Goal: Task Accomplishment & Management: Use online tool/utility

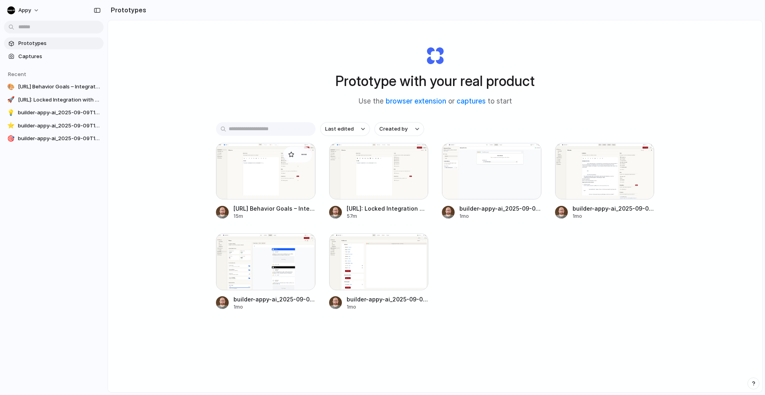
click at [276, 175] on div at bounding box center [266, 171] width 100 height 57
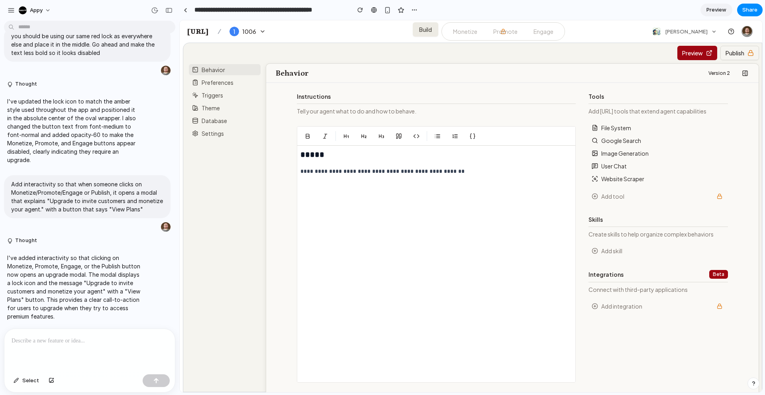
click at [470, 32] on link "Monetize" at bounding box center [465, 31] width 37 height 14
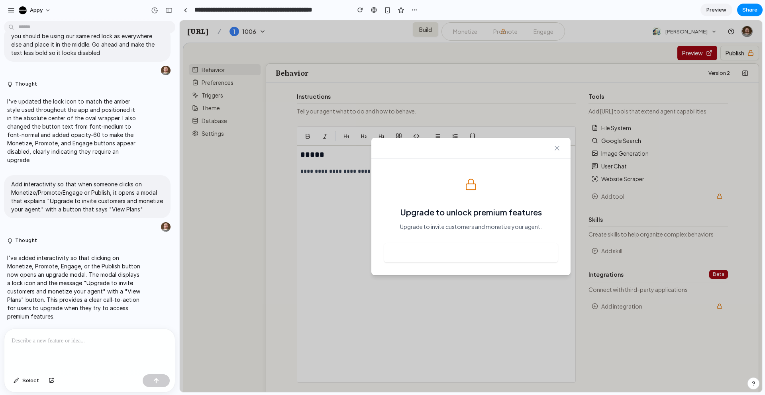
drag, startPoint x: 472, startPoint y: 257, endPoint x: 477, endPoint y: 255, distance: 5.2
click at [473, 257] on button "View Plans" at bounding box center [471, 252] width 174 height 19
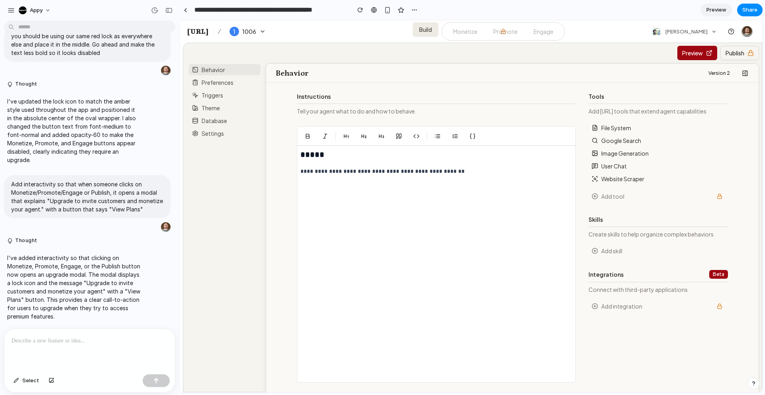
click at [478, 26] on link "Monetize" at bounding box center [465, 31] width 37 height 14
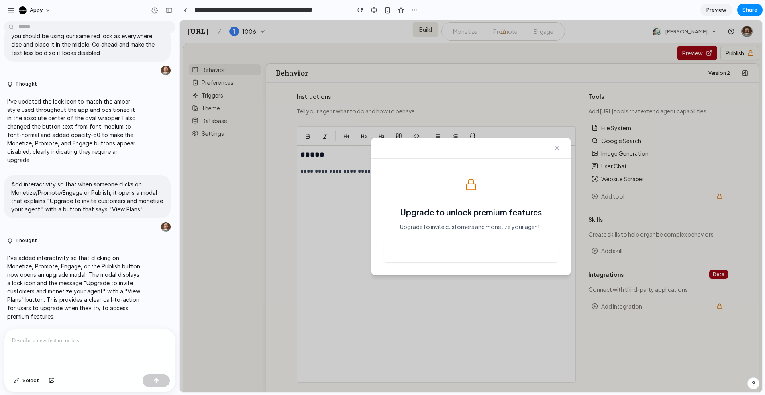
click at [485, 251] on button "View Plans" at bounding box center [471, 252] width 174 height 19
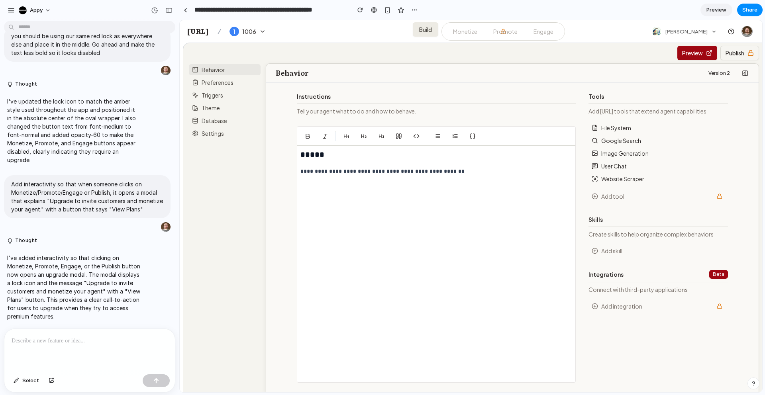
click at [740, 49] on button "Publish" at bounding box center [739, 53] width 39 height 14
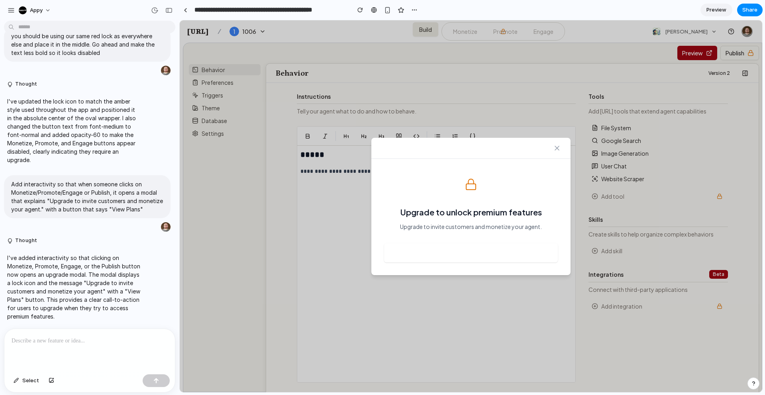
click at [561, 140] on div at bounding box center [470, 148] width 199 height 21
click at [567, 139] on div at bounding box center [470, 148] width 199 height 21
click at [557, 146] on icon "Close" at bounding box center [557, 148] width 8 height 8
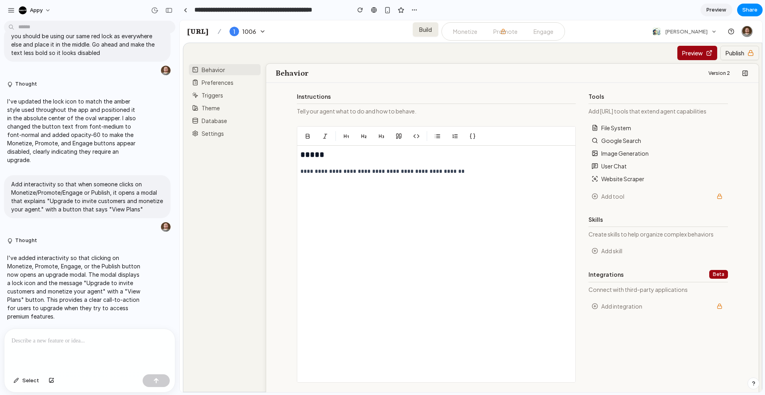
click at [42, 342] on p at bounding box center [90, 341] width 156 height 10
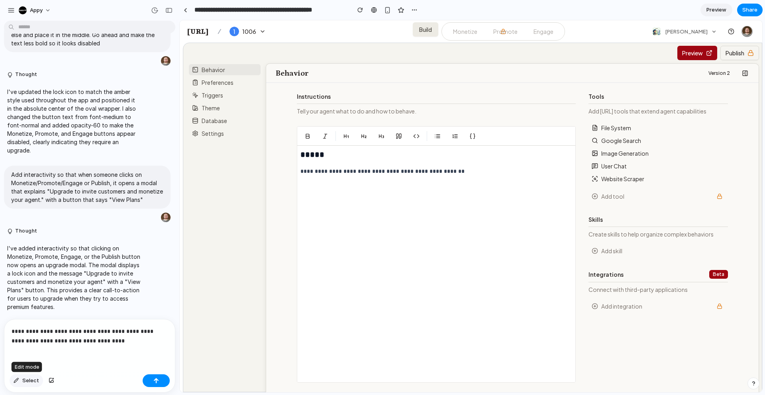
click at [30, 383] on span "Select" at bounding box center [30, 381] width 17 height 8
click at [32, 382] on span "Select" at bounding box center [30, 381] width 17 height 8
click at [47, 380] on button "button" at bounding box center [52, 380] width 14 height 13
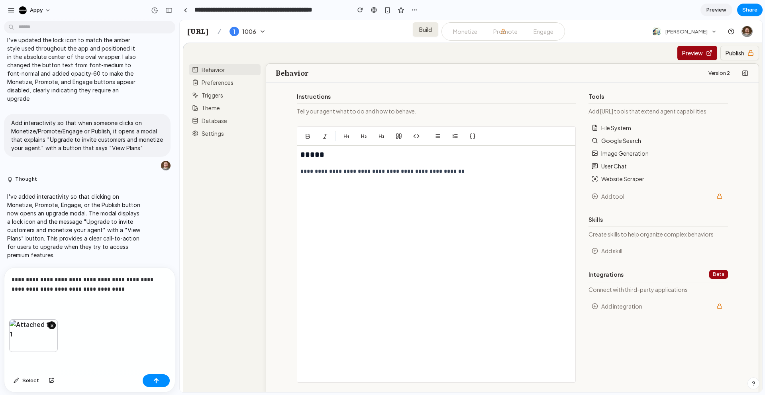
click at [50, 323] on button "×" at bounding box center [52, 325] width 8 height 8
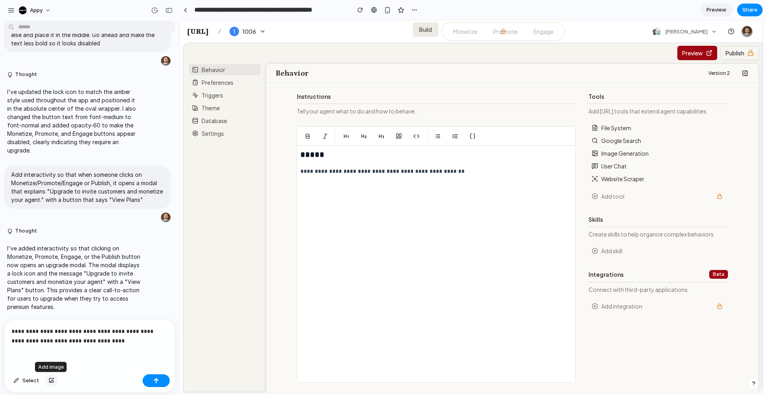
click at [52, 381] on div "button" at bounding box center [52, 380] width 6 height 5
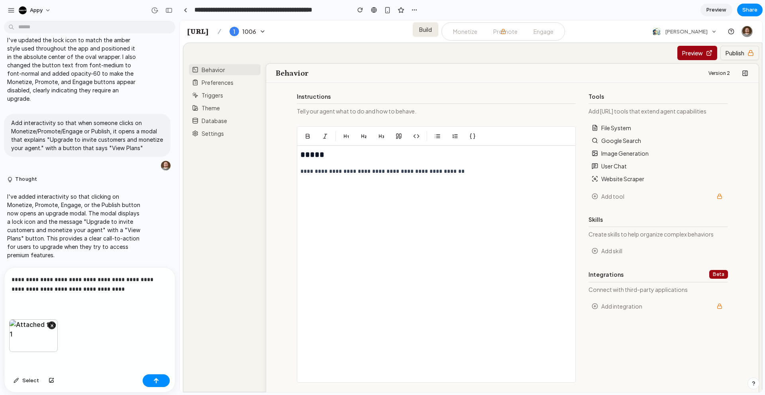
click at [38, 337] on div "×" at bounding box center [33, 335] width 49 height 33
click at [51, 324] on button "×" at bounding box center [52, 325] width 8 height 8
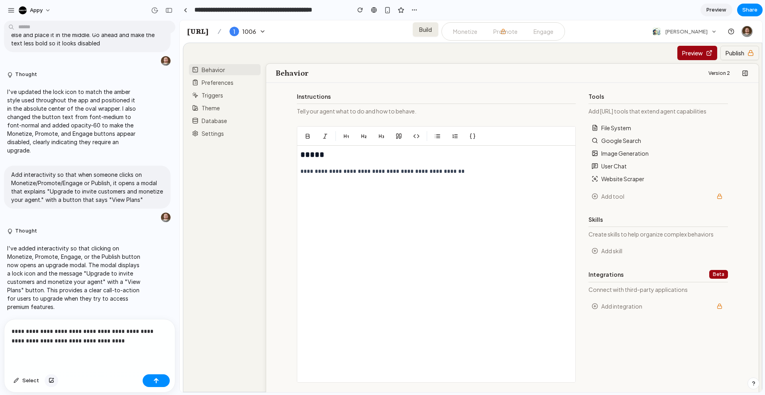
click at [50, 384] on button "button" at bounding box center [52, 380] width 14 height 13
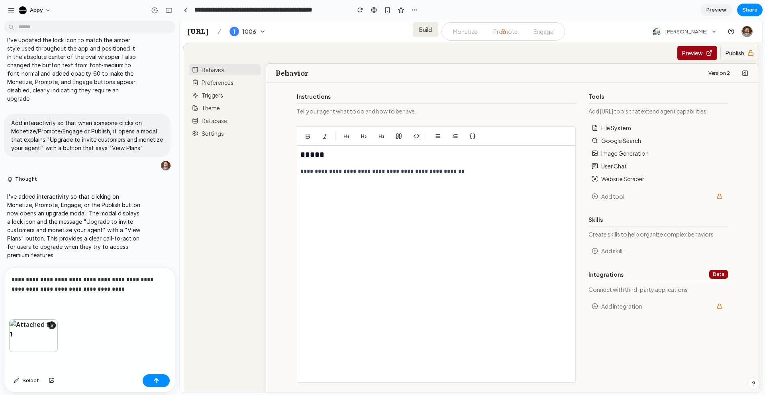
click at [106, 302] on div "**********" at bounding box center [89, 294] width 170 height 52
click at [30, 288] on p "**********" at bounding box center [90, 284] width 156 height 19
click at [109, 288] on p "**********" at bounding box center [90, 284] width 156 height 19
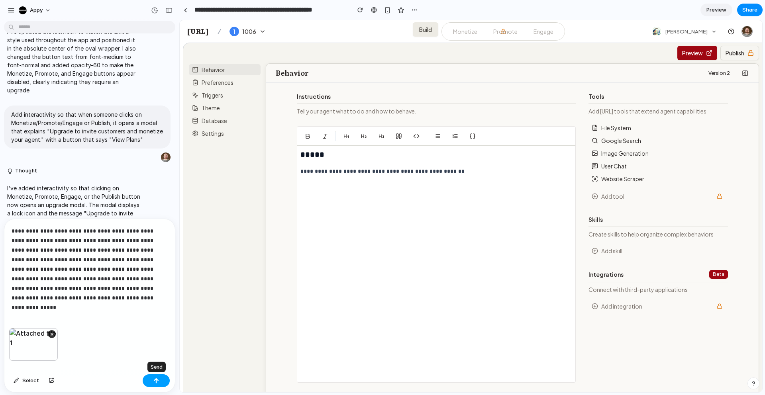
click at [158, 380] on div "button" at bounding box center [156, 381] width 6 height 6
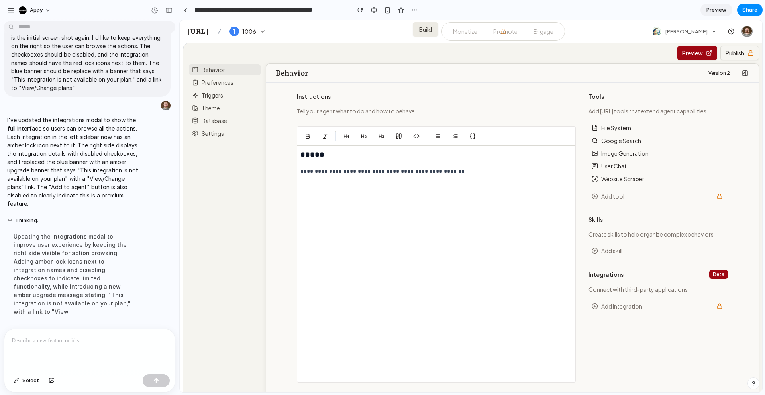
click at [628, 310] on li "Add integration" at bounding box center [657, 306] width 139 height 13
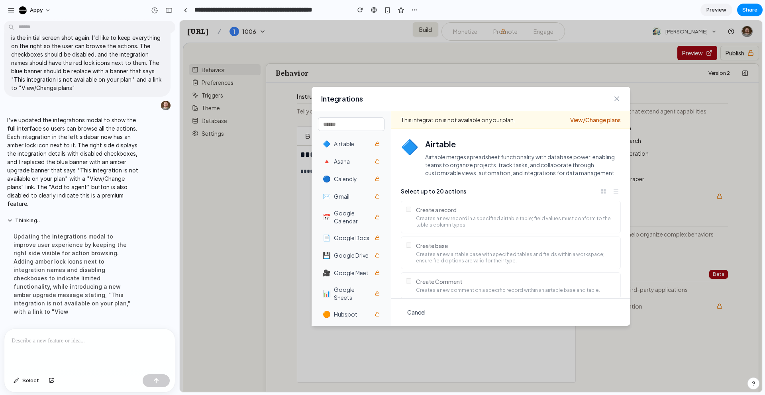
click at [617, 97] on icon "Close" at bounding box center [617, 99] width 8 height 8
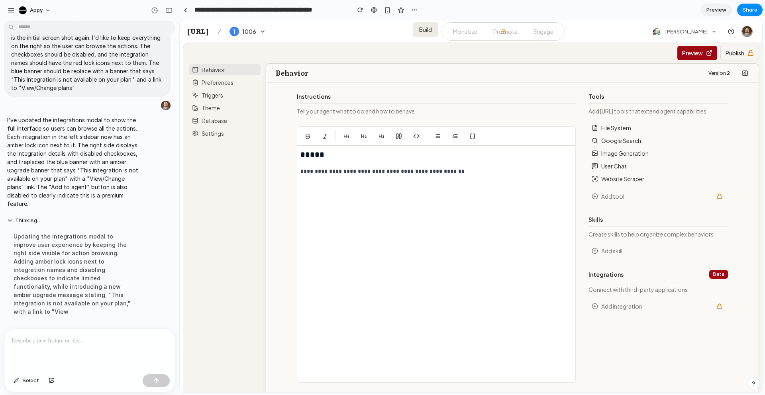
click at [611, 199] on button "Add tool" at bounding box center [653, 196] width 123 height 8
click at [49, 383] on div "button" at bounding box center [52, 380] width 6 height 5
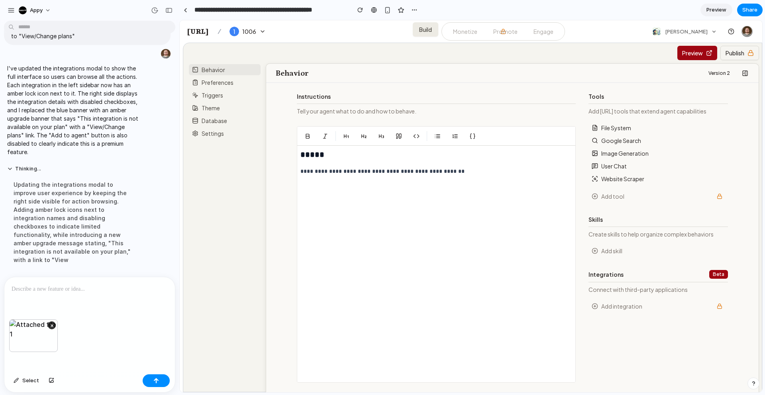
click at [110, 286] on p at bounding box center [90, 289] width 156 height 10
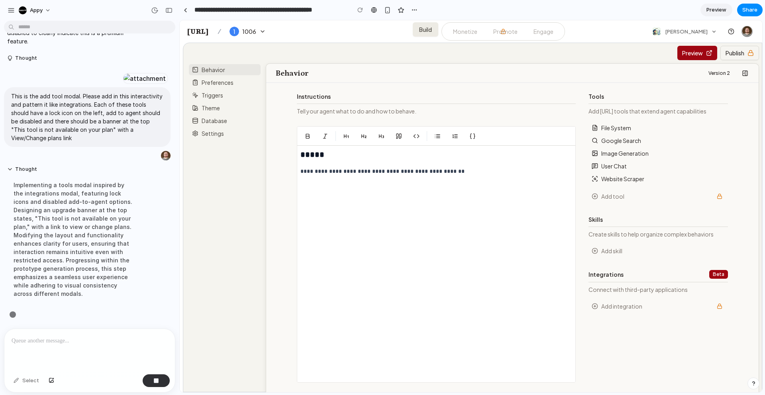
scroll to position [1734, 0]
click at [717, 306] on rect at bounding box center [719, 307] width 4 height 2
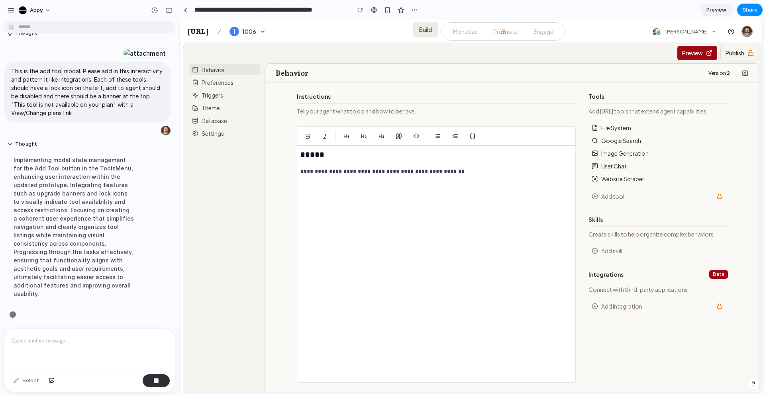
scroll to position [1759, 0]
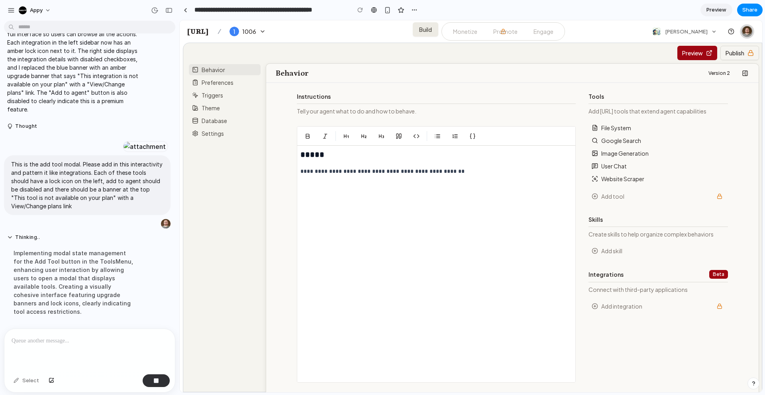
click at [748, 30] on img at bounding box center [746, 31] width 11 height 11
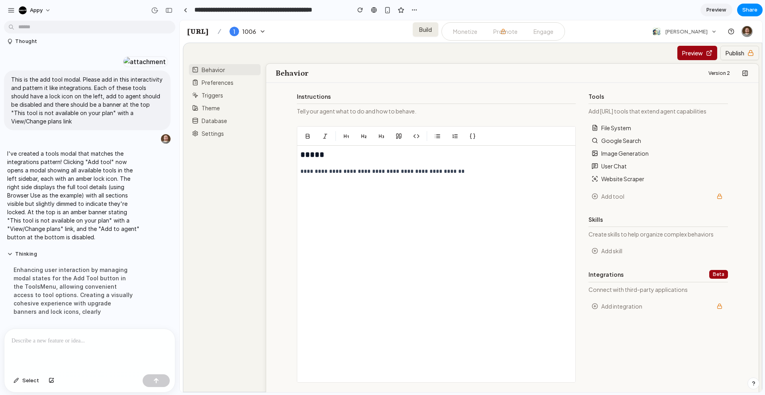
click at [613, 194] on button "Add tool" at bounding box center [653, 196] width 123 height 8
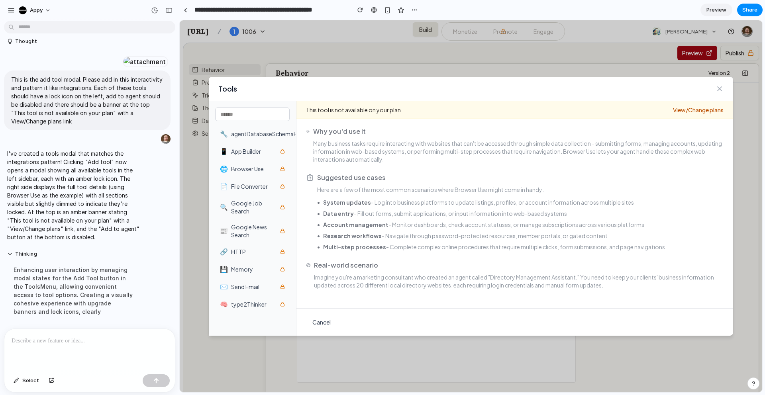
scroll to position [0, 0]
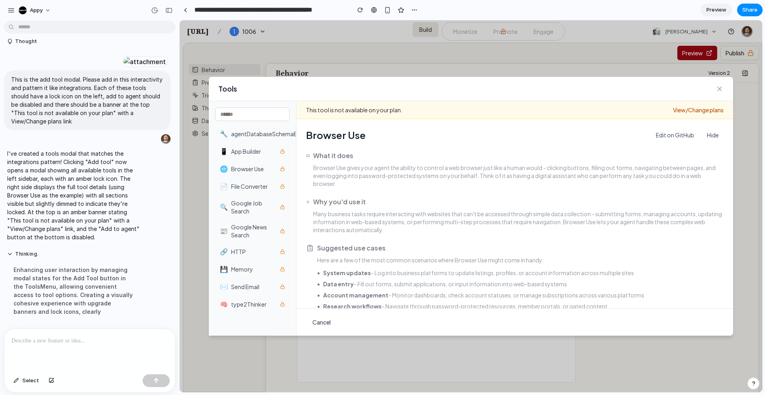
click at [721, 88] on icon "Close" at bounding box center [719, 89] width 8 height 8
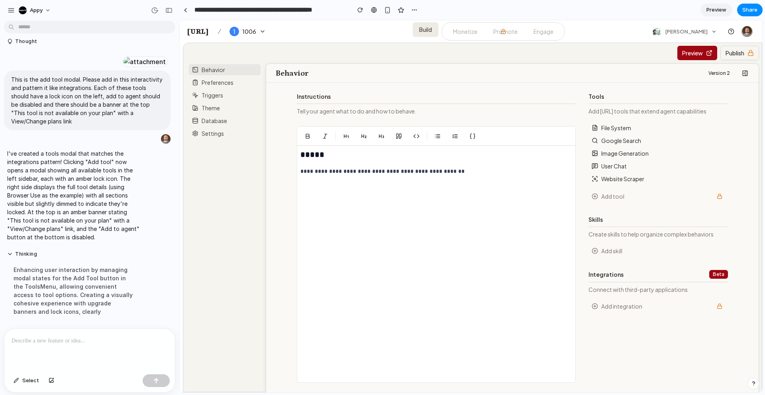
click at [118, 341] on p at bounding box center [90, 341] width 156 height 10
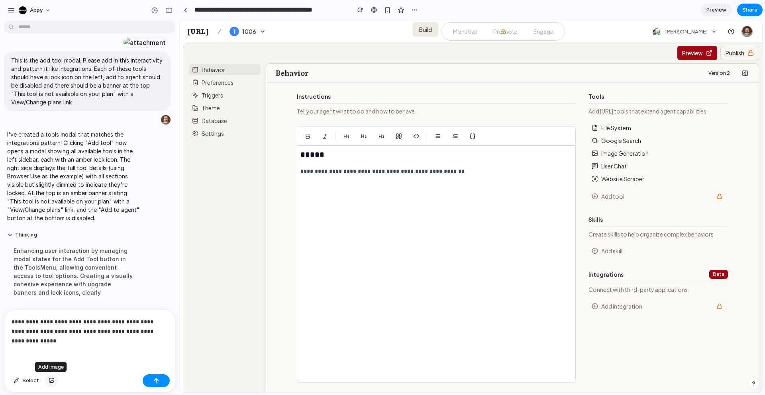
click at [49, 380] on div "button" at bounding box center [52, 380] width 6 height 5
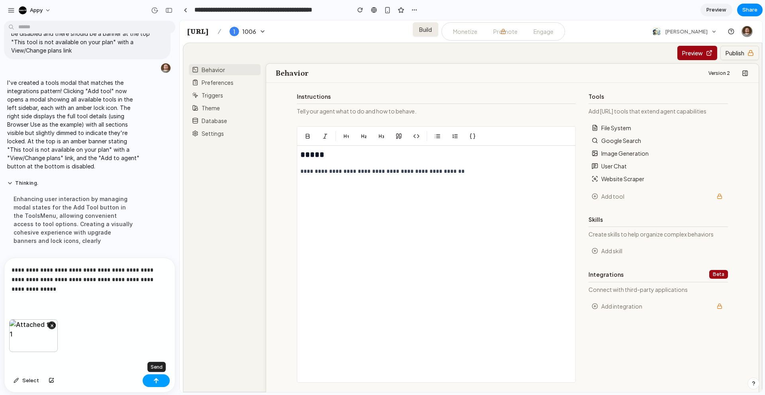
click at [150, 376] on button "button" at bounding box center [156, 380] width 27 height 13
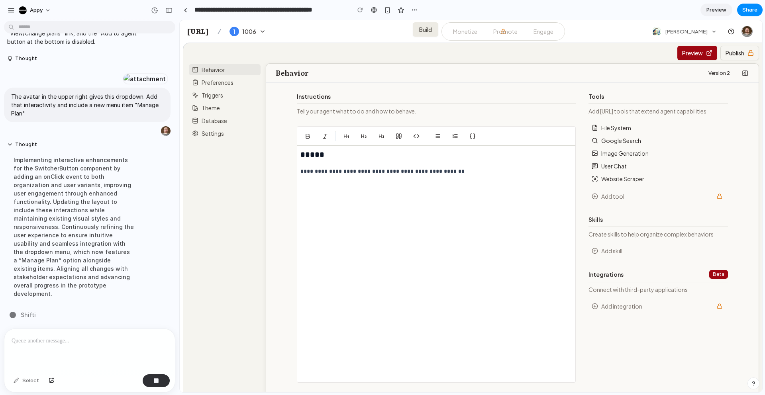
scroll to position [2016, 0]
click at [46, 343] on p at bounding box center [90, 341] width 156 height 10
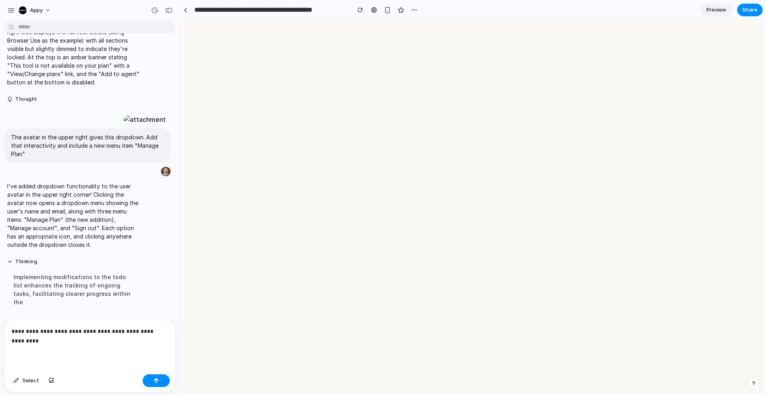
scroll to position [0, 0]
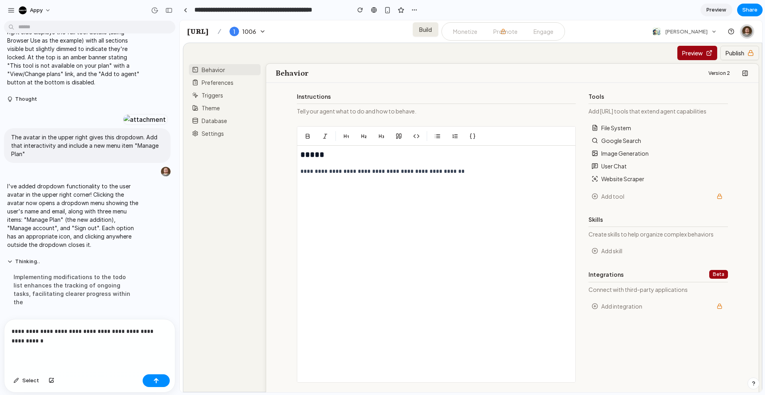
click at [747, 31] on img at bounding box center [746, 31] width 11 height 11
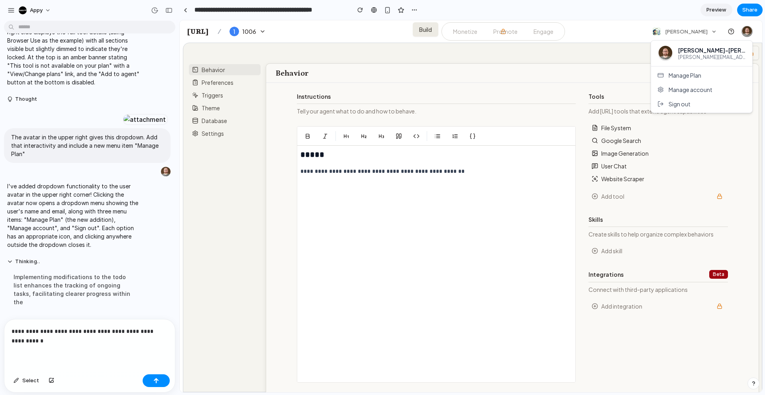
click at [64, 348] on div "**********" at bounding box center [89, 345] width 170 height 52
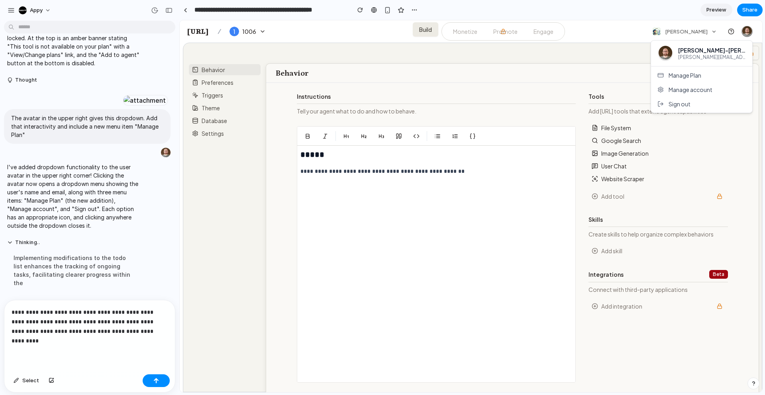
scroll to position [2003, 0]
click at [26, 380] on span "Select" at bounding box center [30, 381] width 17 height 8
click at [33, 380] on span "Select" at bounding box center [30, 381] width 17 height 8
click at [55, 380] on button "button" at bounding box center [52, 380] width 14 height 13
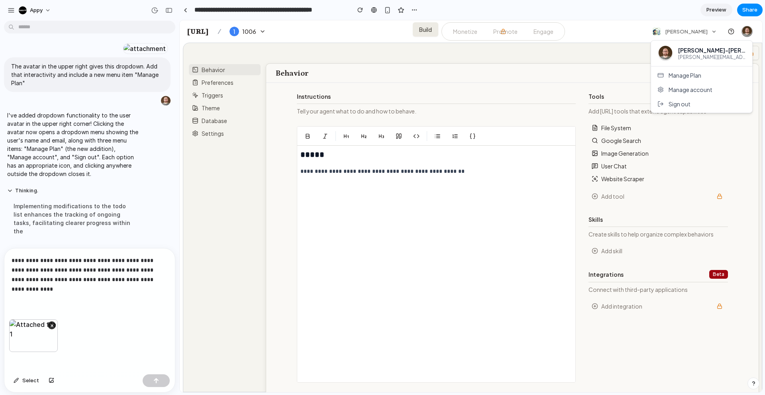
scroll to position [2025, 0]
click at [153, 380] on button "button" at bounding box center [156, 380] width 27 height 13
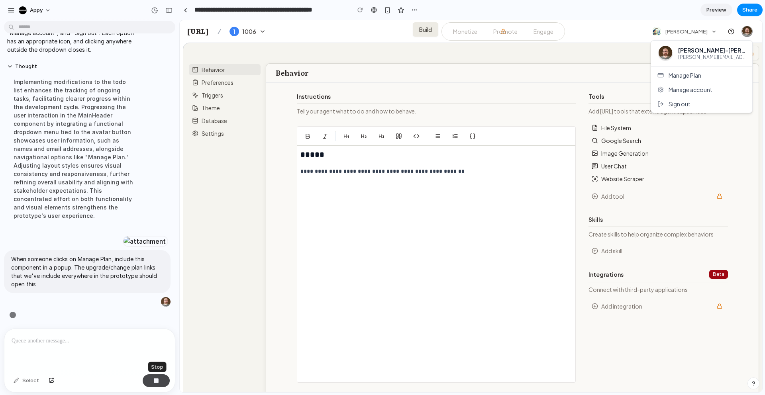
scroll to position [2288, 0]
click at [574, 66] on div at bounding box center [471, 206] width 582 height 372
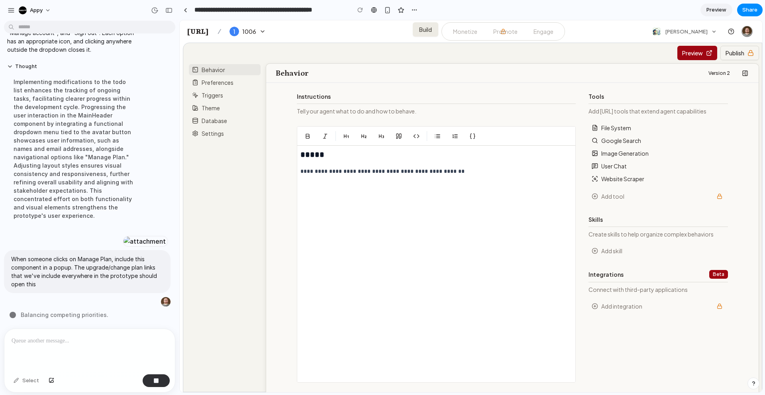
click at [638, 194] on button "Add tool" at bounding box center [653, 196] width 123 height 8
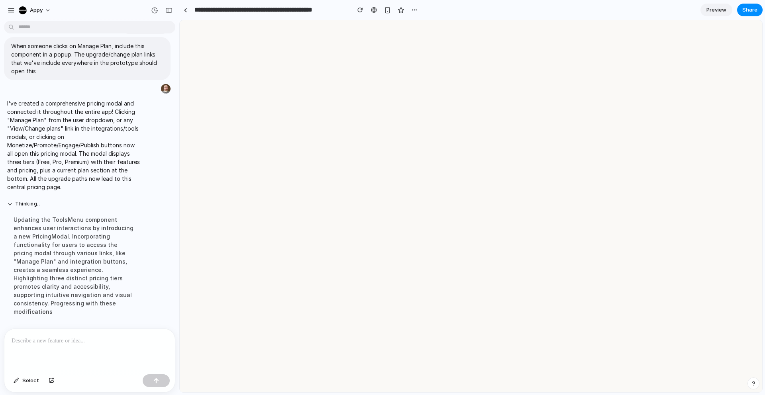
scroll to position [0, 0]
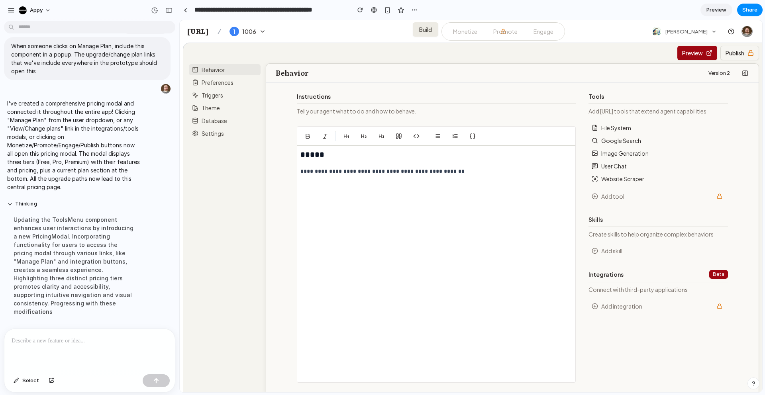
click at [514, 29] on link "Promote" at bounding box center [505, 31] width 37 height 14
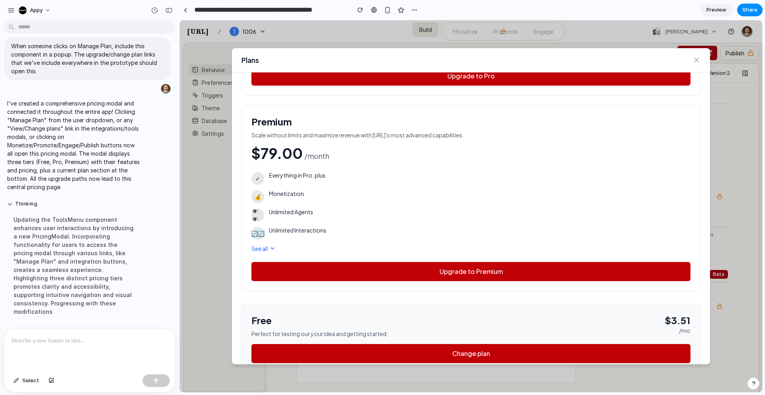
scroll to position [374, 0]
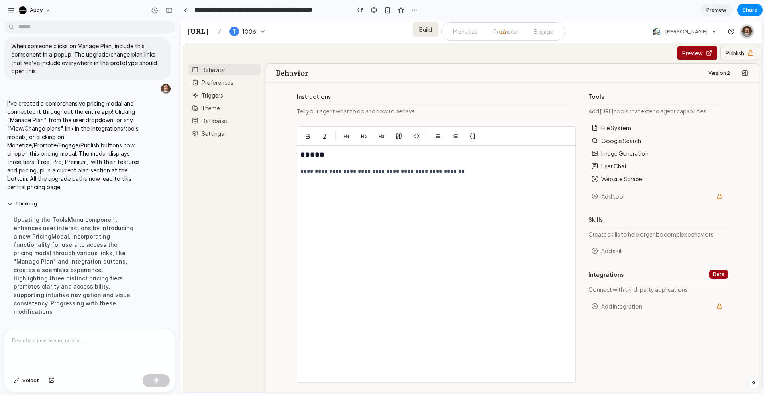
click at [744, 35] on img at bounding box center [746, 31] width 11 height 11
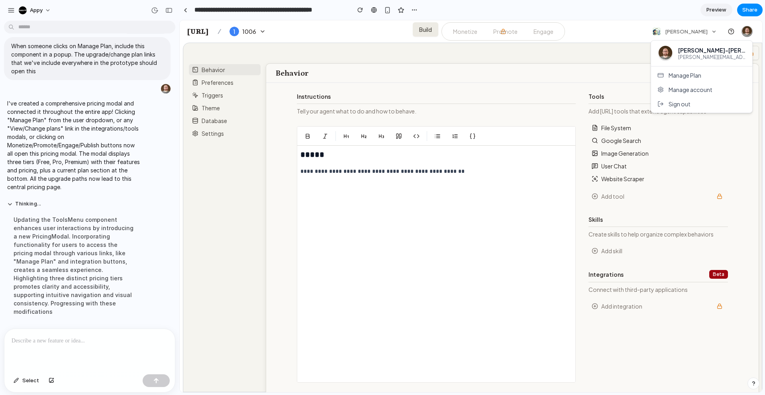
click at [695, 76] on span "Manage Plan" at bounding box center [684, 75] width 33 height 8
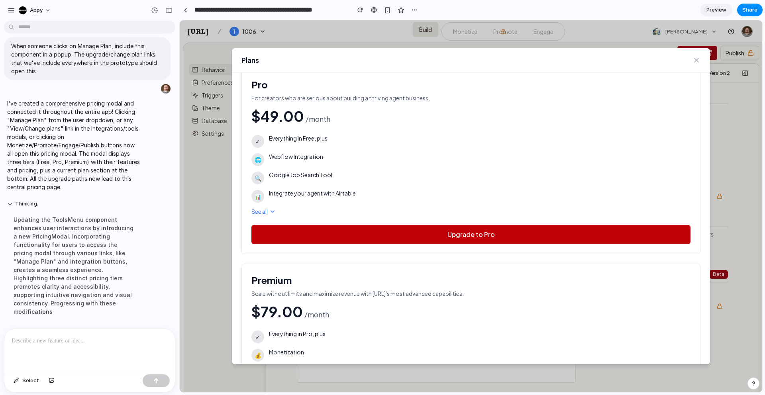
scroll to position [198, 0]
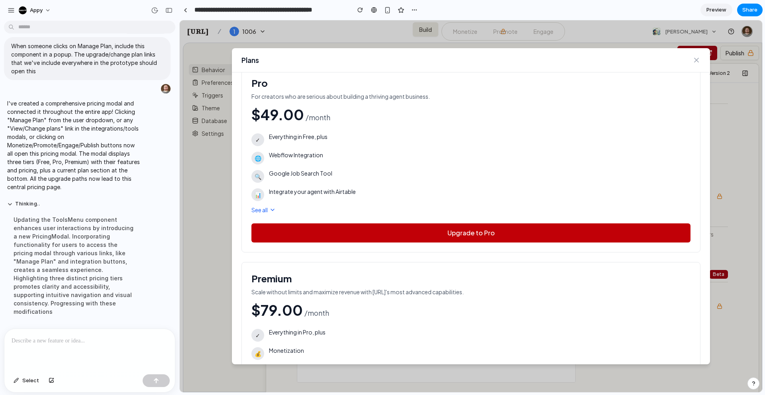
click at [695, 59] on icon "Close" at bounding box center [696, 60] width 8 height 8
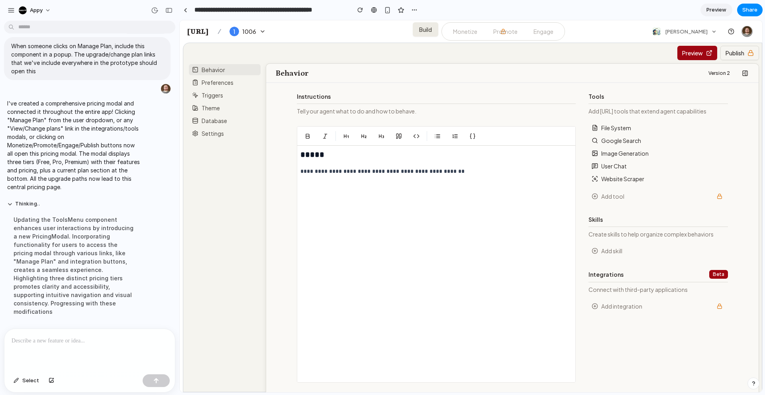
click at [94, 337] on p at bounding box center [90, 341] width 156 height 10
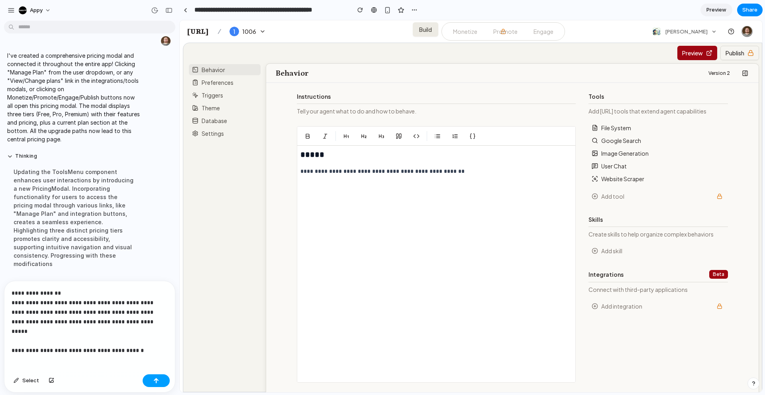
click at [152, 380] on button "button" at bounding box center [156, 380] width 27 height 13
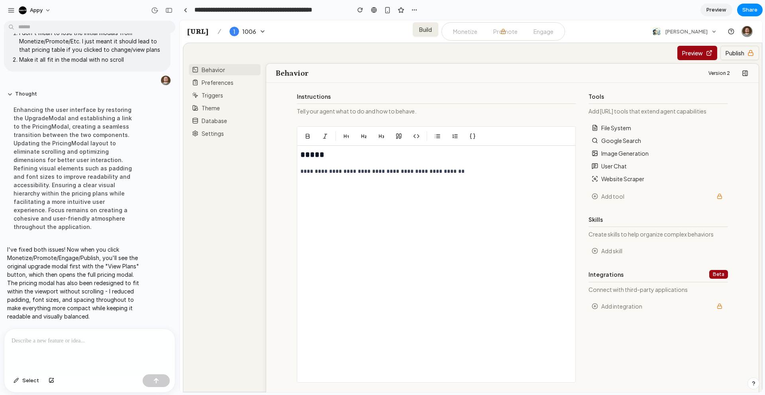
scroll to position [2552, 0]
click at [684, 8] on section "**********" at bounding box center [470, 10] width 583 height 20
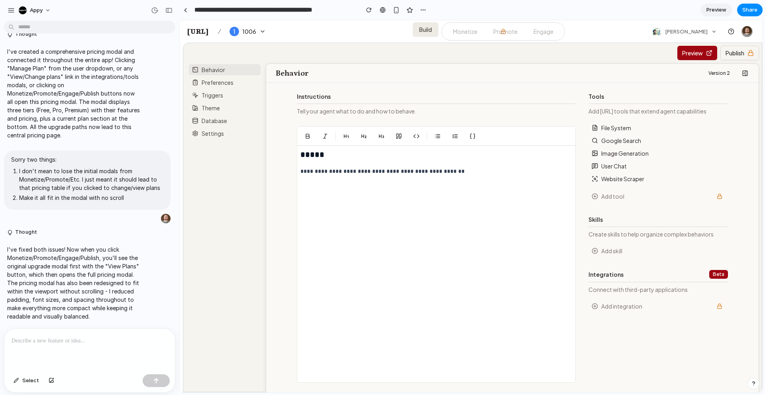
click at [327, 119] on fieldset "**********" at bounding box center [436, 237] width 279 height 290
click at [514, 76] on div "Version 2" at bounding box center [633, 73] width 238 height 13
click at [513, 33] on link "Promote" at bounding box center [505, 31] width 37 height 14
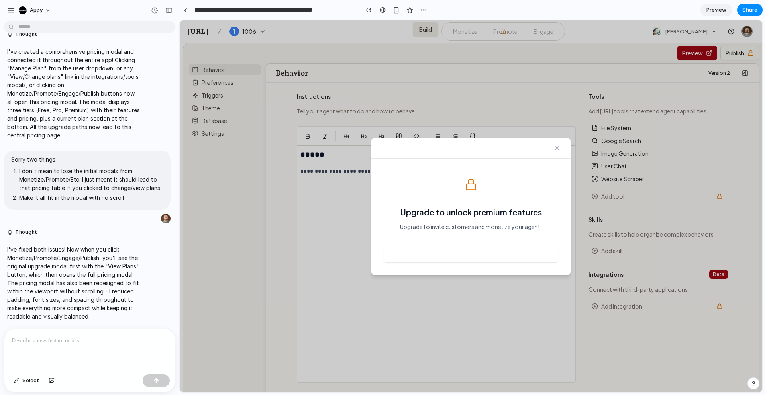
click at [556, 149] on icon "Close" at bounding box center [557, 148] width 8 height 8
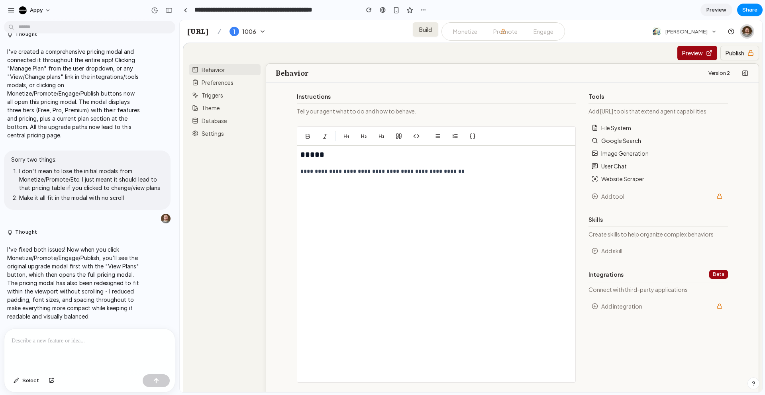
click at [746, 31] on img at bounding box center [746, 31] width 11 height 11
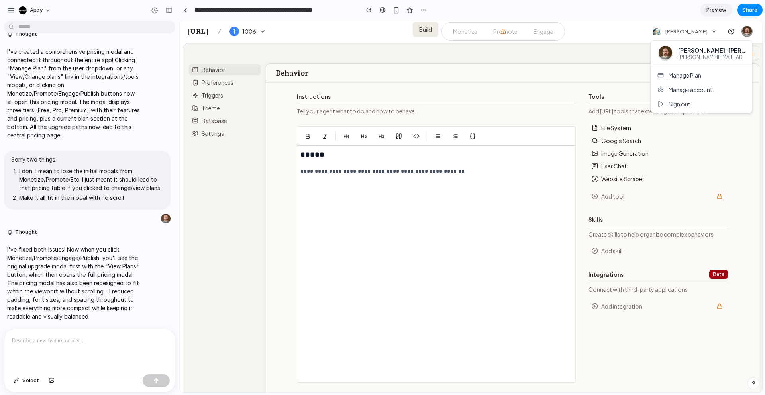
click at [691, 75] on span "Manage Plan" at bounding box center [684, 75] width 33 height 8
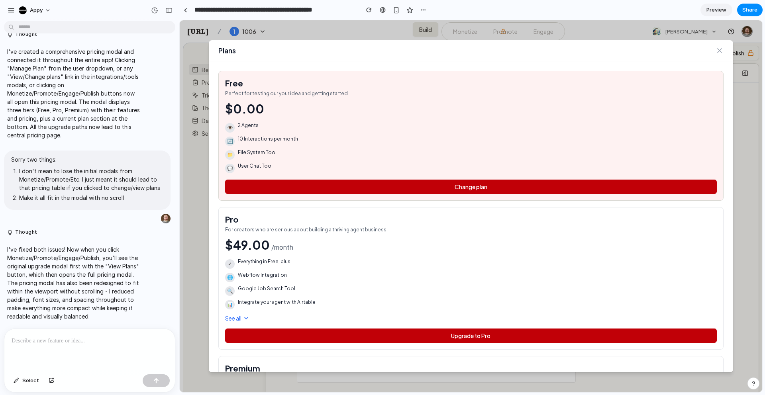
click at [719, 49] on icon "Close" at bounding box center [719, 51] width 8 height 8
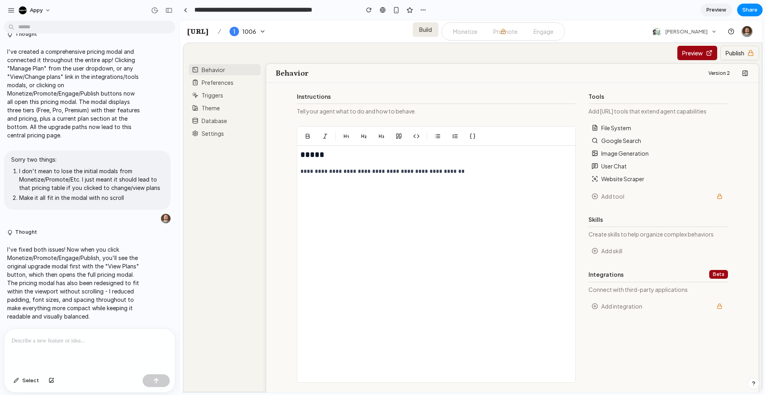
click at [720, 54] on button "Publish" at bounding box center [739, 53] width 39 height 14
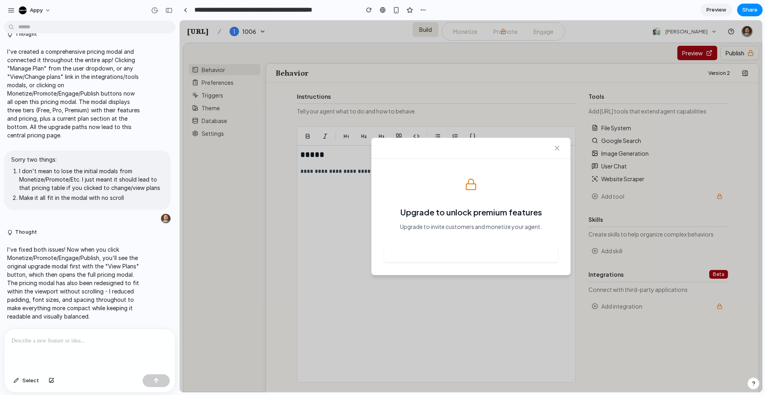
click at [474, 219] on div "Upgrade to unlock premium features Upgrade to invite customers and monetize you…" at bounding box center [470, 217] width 199 height 116
click at [443, 250] on button "View Plans" at bounding box center [471, 252] width 174 height 19
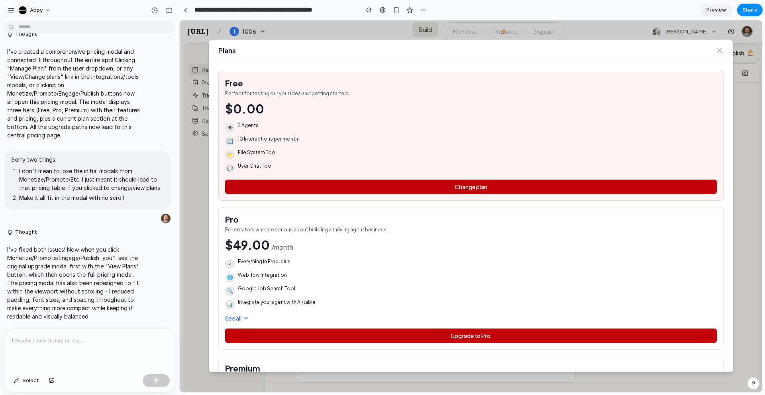
click at [719, 53] on icon "Close" at bounding box center [719, 51] width 8 height 8
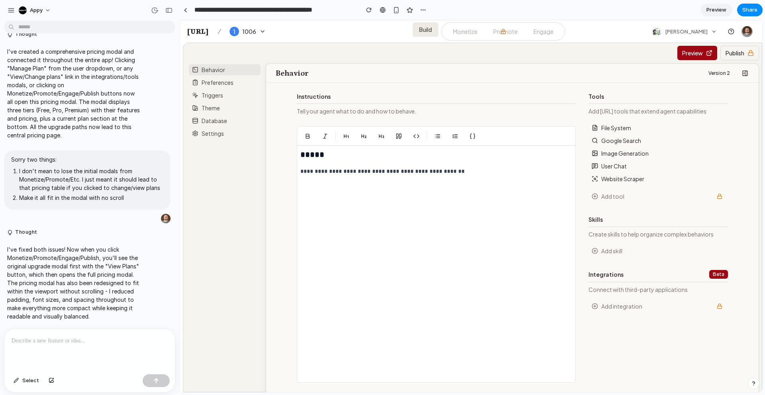
click at [118, 349] on div at bounding box center [89, 350] width 170 height 42
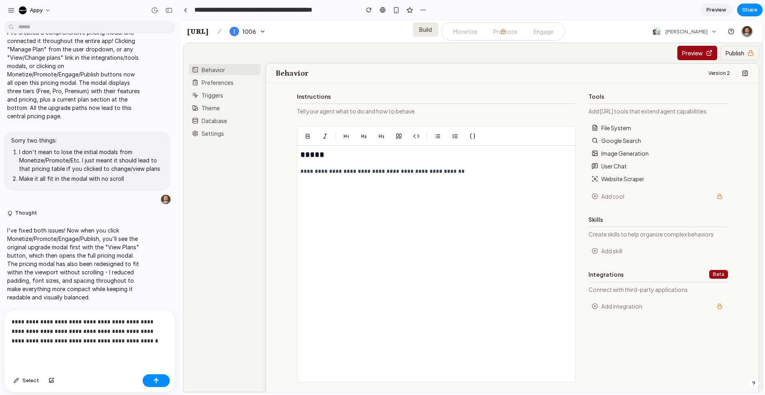
scroll to position [2495, 0]
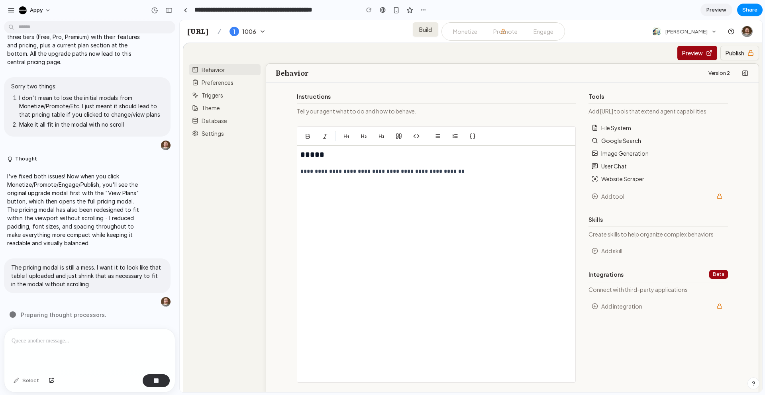
click at [605, 199] on button "Add tool" at bounding box center [653, 196] width 123 height 8
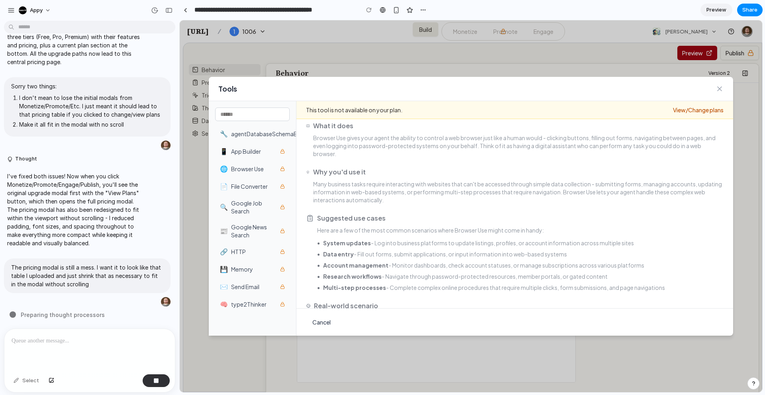
scroll to position [0, 0]
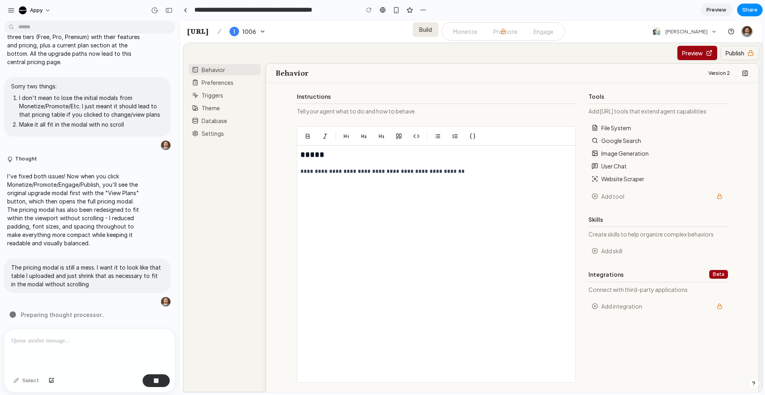
click at [618, 310] on button "Add integration" at bounding box center [653, 306] width 123 height 8
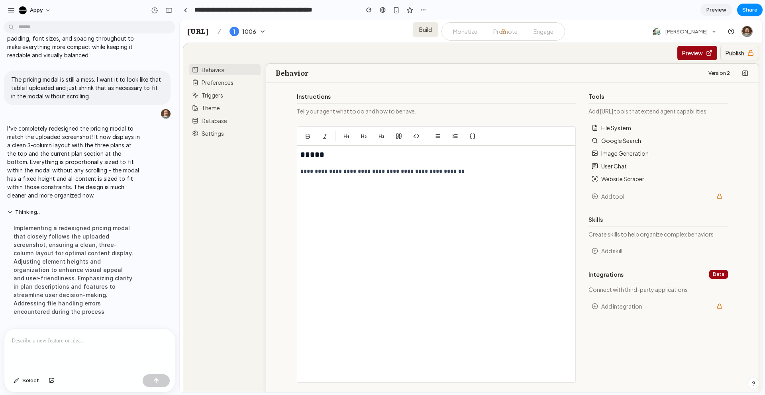
click at [515, 32] on link "Promote" at bounding box center [505, 31] width 37 height 14
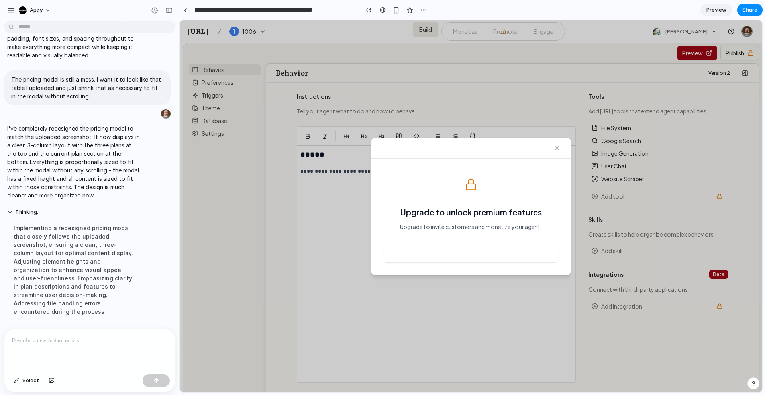
click at [463, 257] on button "View Plans" at bounding box center [471, 252] width 174 height 19
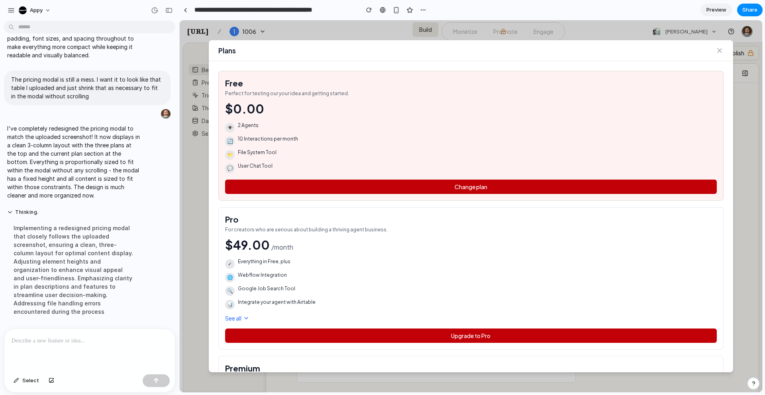
click at [716, 50] on icon "Close" at bounding box center [719, 51] width 8 height 8
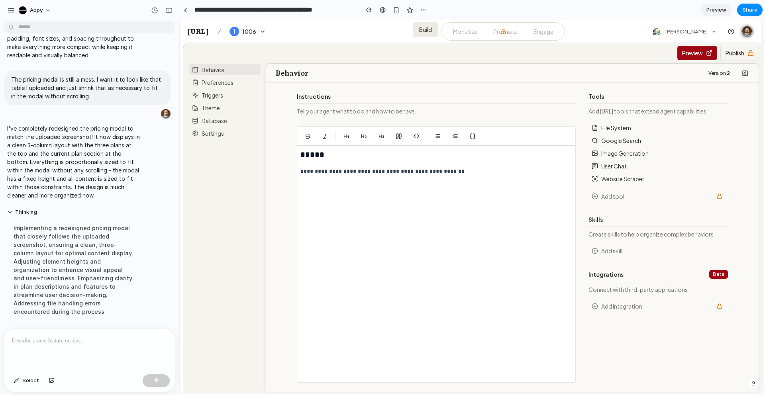
click at [747, 31] on img at bounding box center [746, 31] width 11 height 11
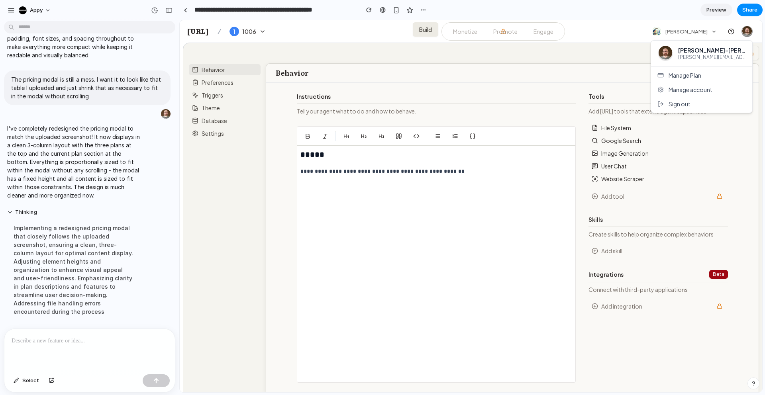
click at [708, 77] on button "Manage Plan" at bounding box center [701, 75] width 101 height 14
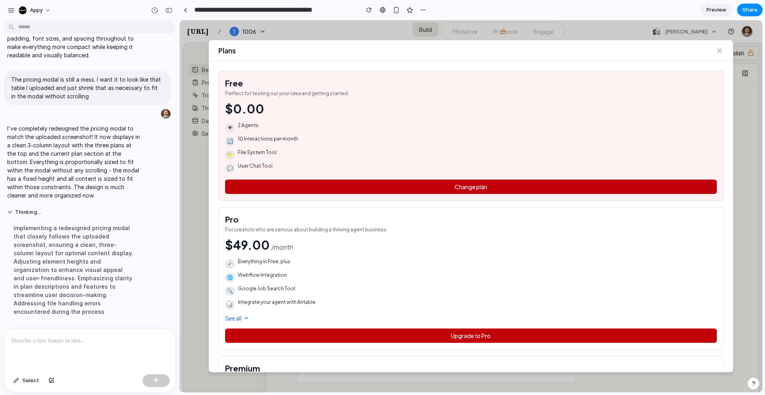
scroll to position [198, 0]
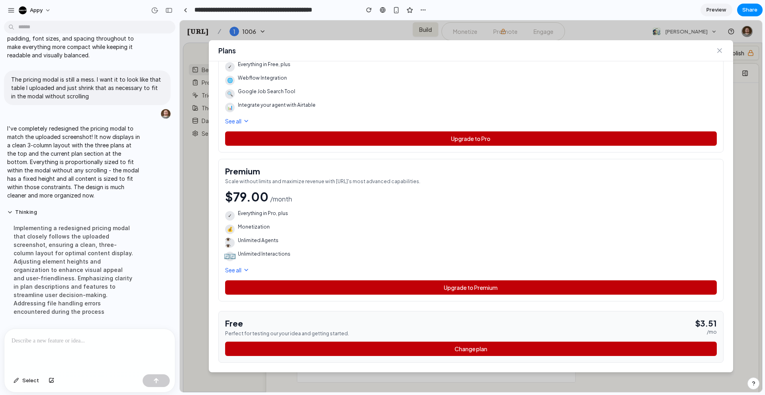
click at [721, 51] on icon "Close" at bounding box center [719, 51] width 8 height 8
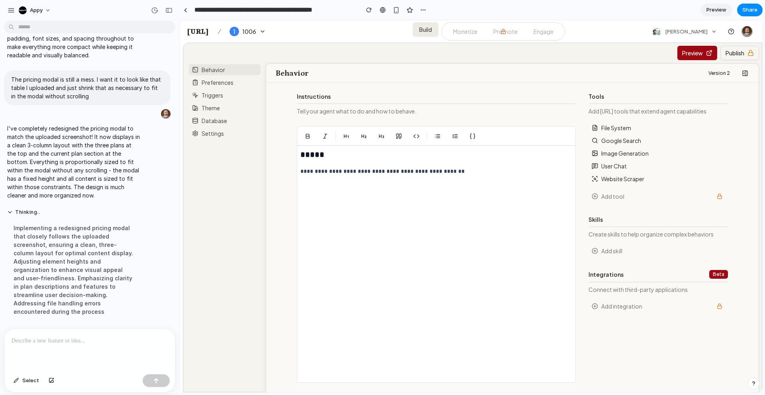
click at [112, 349] on div at bounding box center [89, 350] width 170 height 42
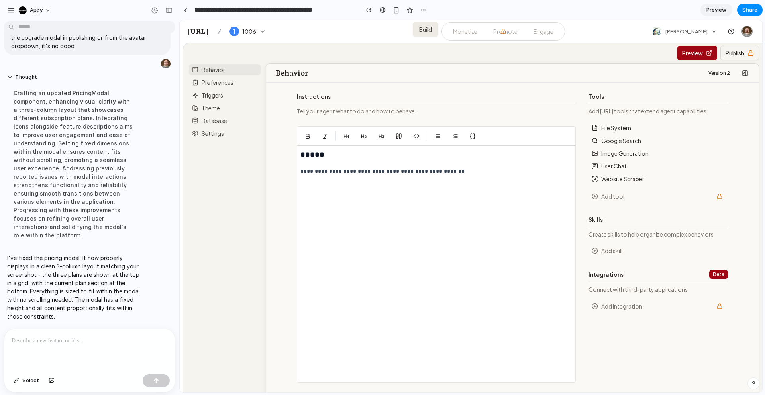
scroll to position [2890, 0]
click at [743, 35] on img at bounding box center [746, 31] width 11 height 11
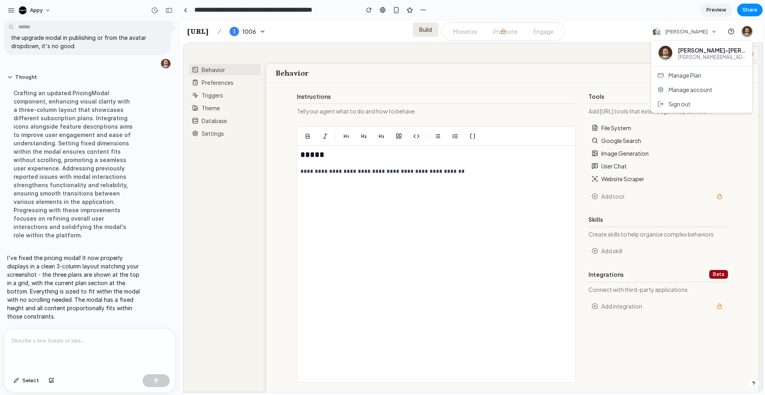
click at [691, 92] on span "Manage account" at bounding box center [690, 90] width 44 height 8
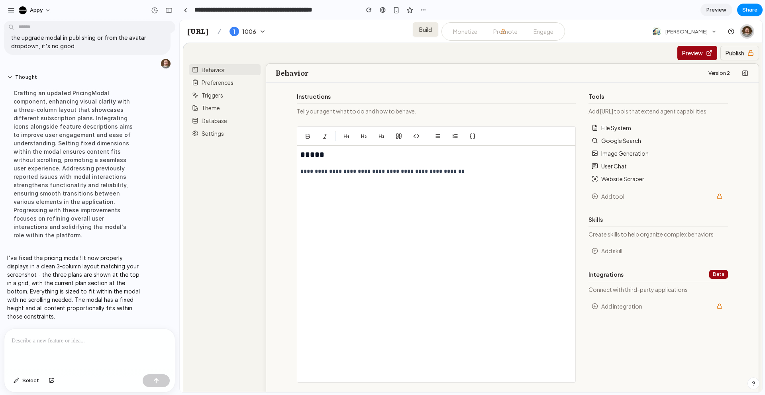
click at [746, 29] on img at bounding box center [746, 31] width 11 height 11
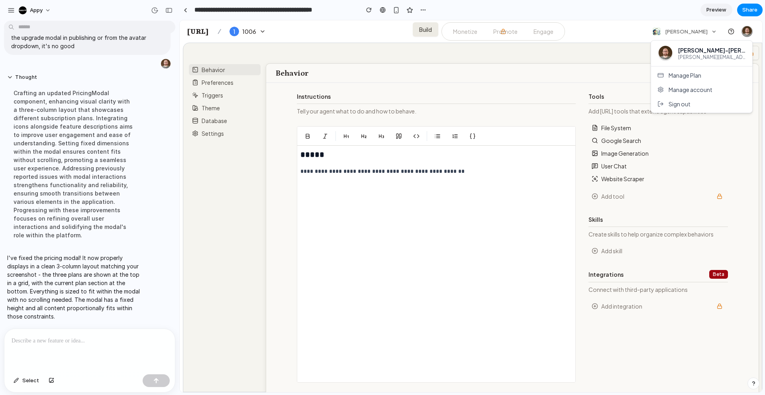
click at [698, 73] on span "Manage Plan" at bounding box center [684, 75] width 33 height 8
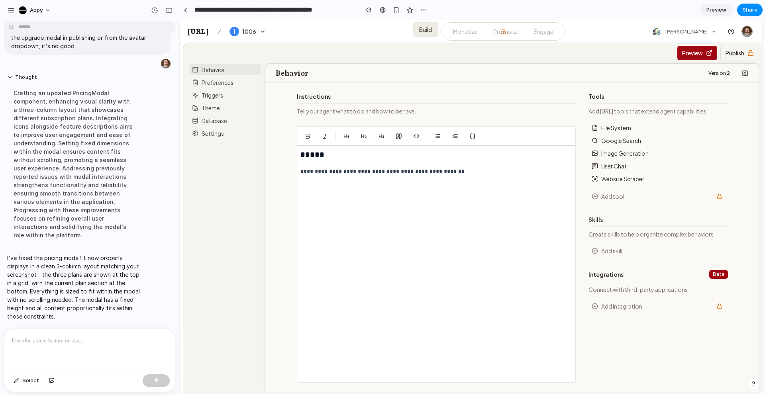
click at [504, 31] on link "Promote" at bounding box center [505, 31] width 37 height 14
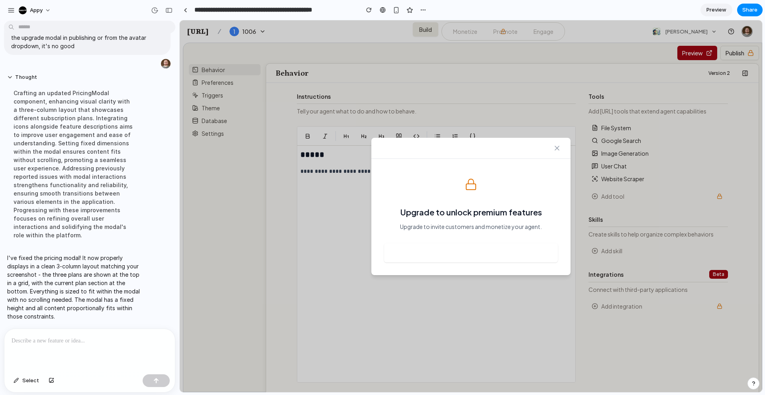
click at [473, 246] on button "View Plans" at bounding box center [471, 252] width 174 height 19
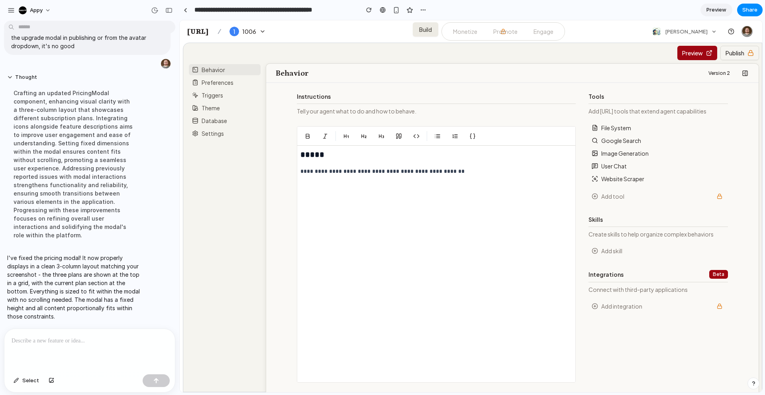
click at [82, 344] on p at bounding box center [90, 341] width 156 height 10
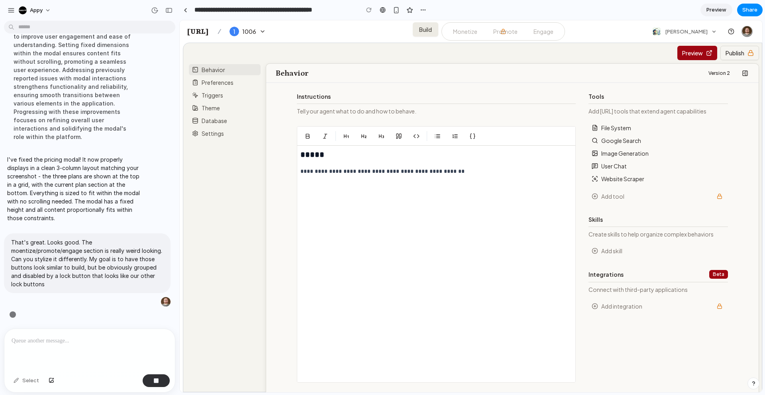
scroll to position [2916, 0]
click at [605, 249] on button "Add skill" at bounding box center [658, 251] width 133 height 8
click at [604, 200] on li "Add tool" at bounding box center [657, 196] width 139 height 13
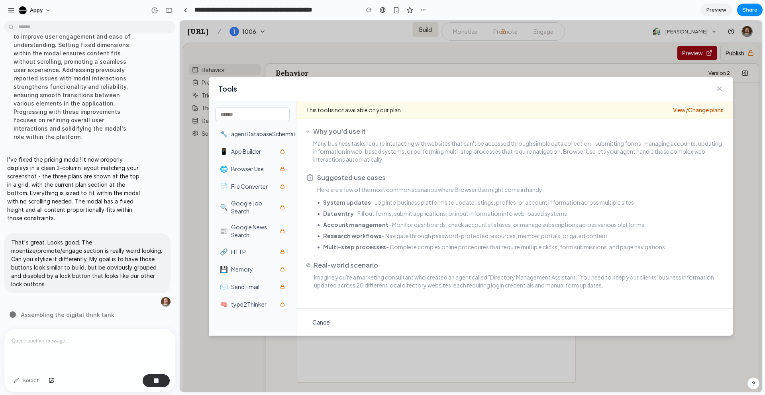
scroll to position [0, 0]
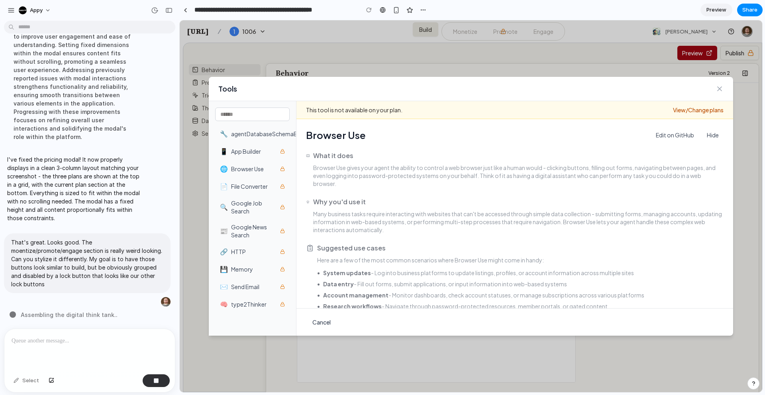
click at [680, 108] on link "View/Change plans" at bounding box center [698, 110] width 51 height 8
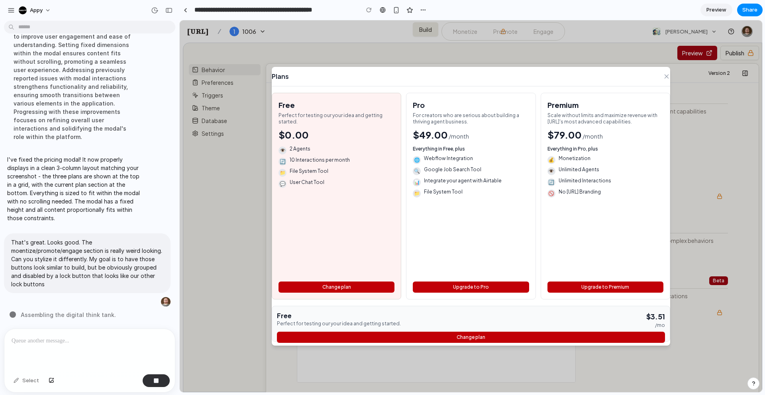
click at [664, 74] on icon "Close" at bounding box center [666, 76] width 7 height 7
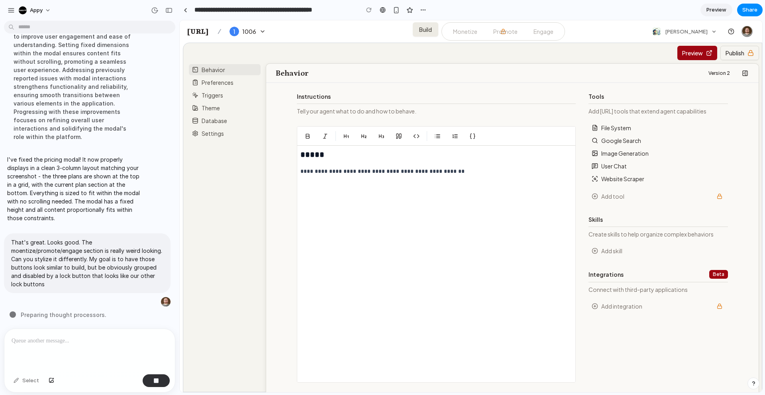
click at [621, 196] on button "Add tool" at bounding box center [653, 196] width 123 height 8
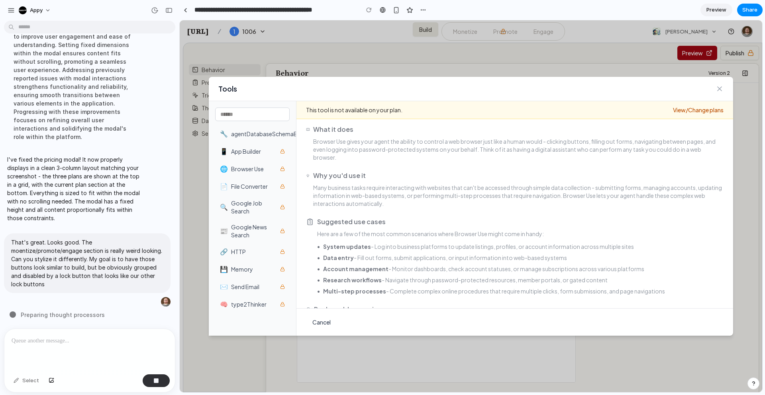
scroll to position [29, 0]
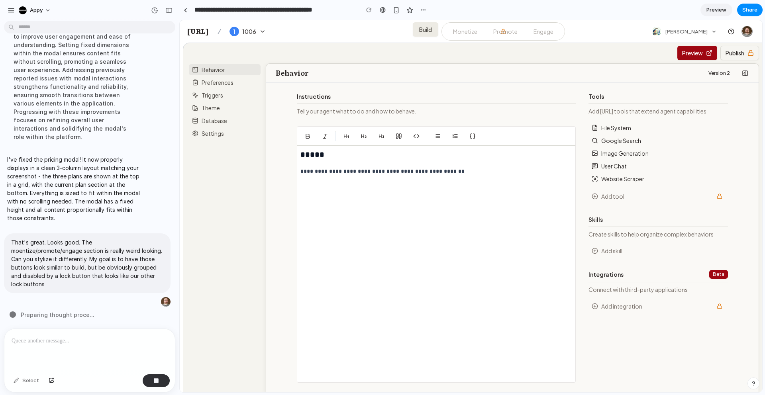
click at [648, 308] on button "Add integration" at bounding box center [653, 306] width 123 height 8
click at [629, 304] on button "Add integration" at bounding box center [653, 306] width 123 height 8
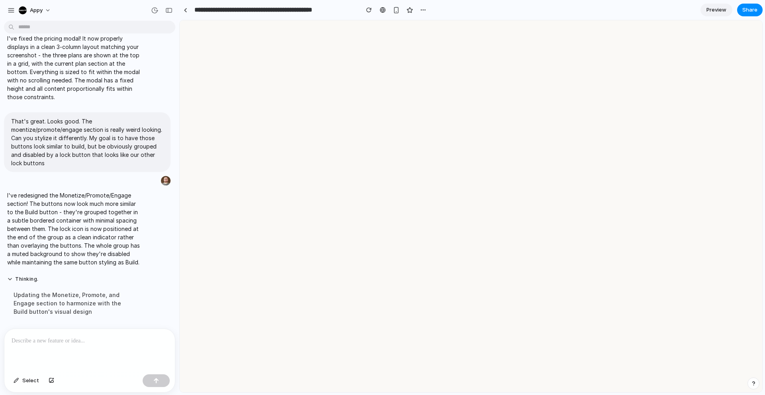
scroll to position [2815, 0]
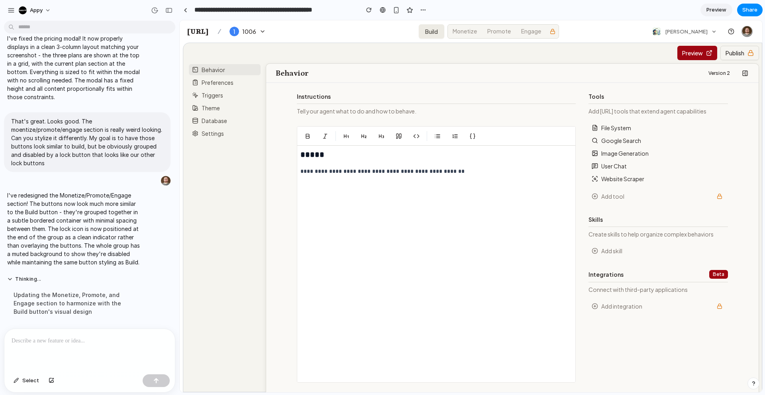
click at [622, 245] on li "Add skill" at bounding box center [657, 251] width 139 height 13
click at [621, 252] on button "Add skill" at bounding box center [658, 251] width 133 height 8
click at [629, 196] on button "Add tool" at bounding box center [653, 196] width 123 height 8
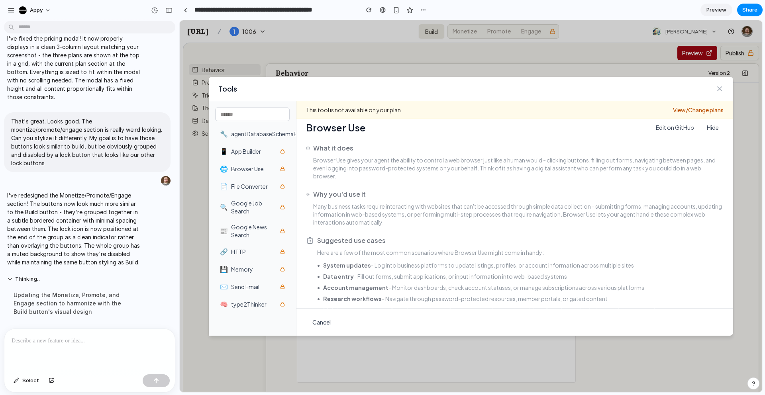
scroll to position [0, 0]
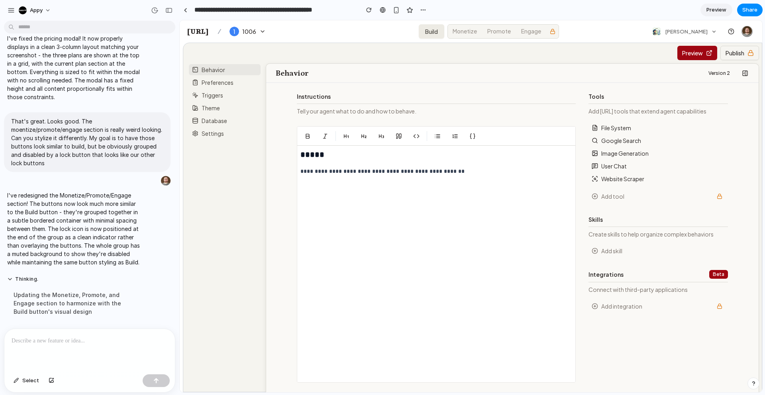
click at [485, 35] on div "Monetize Promote Engage" at bounding box center [503, 31] width 112 height 14
click at [546, 31] on link "Engage" at bounding box center [530, 31] width 29 height 13
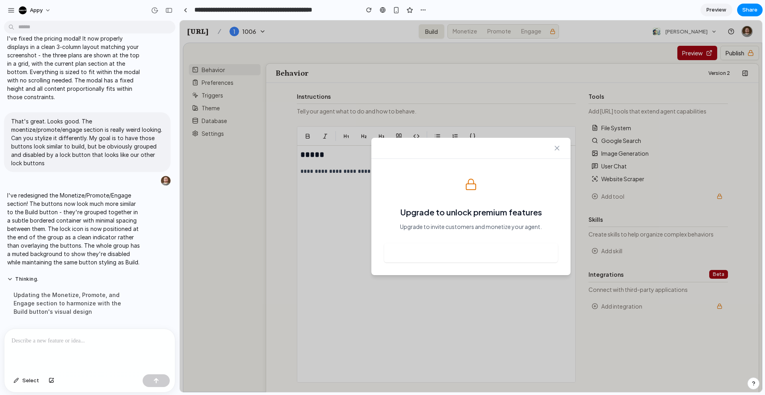
click at [550, 149] on div at bounding box center [470, 148] width 199 height 21
click at [560, 147] on icon "Close" at bounding box center [557, 148] width 8 height 8
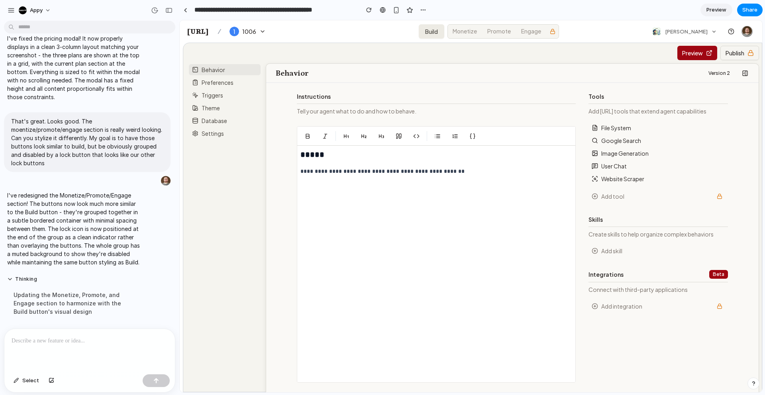
click at [69, 341] on p at bounding box center [90, 341] width 156 height 10
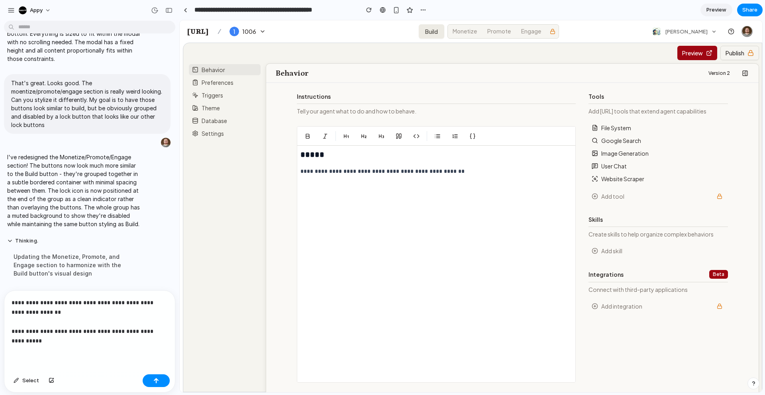
scroll to position [2848, 0]
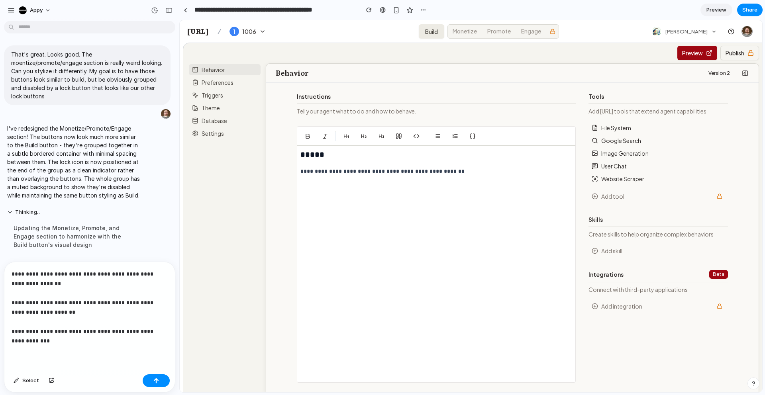
click at [493, 29] on link "Promote" at bounding box center [498, 31] width 33 height 13
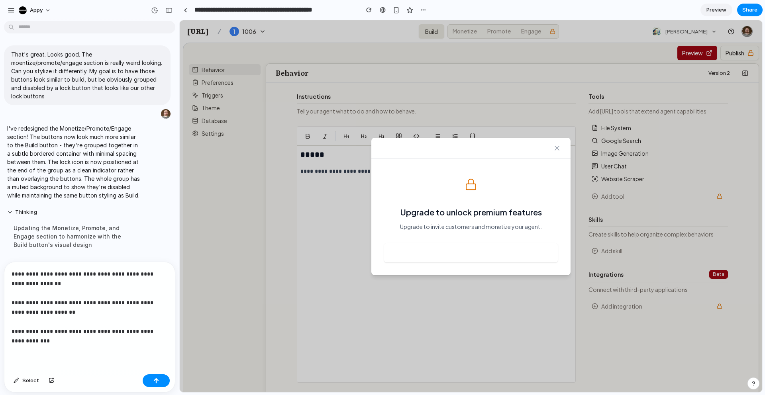
click at [54, 349] on div "**********" at bounding box center [89, 316] width 170 height 109
drag, startPoint x: 63, startPoint y: 340, endPoint x: 154, endPoint y: 329, distance: 91.5
click at [155, 329] on p "**********" at bounding box center [90, 307] width 156 height 76
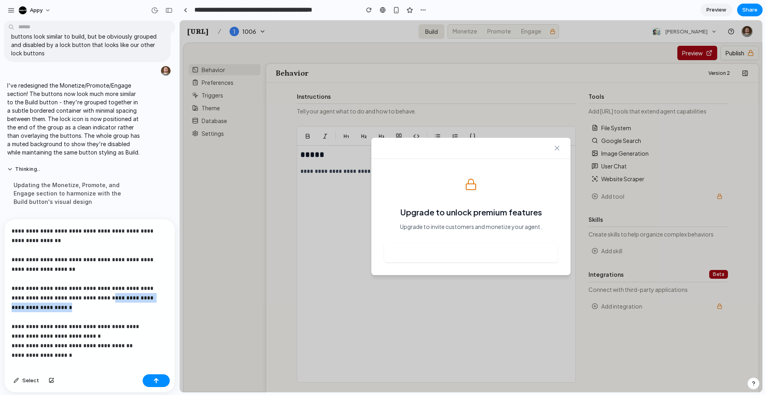
drag, startPoint x: 103, startPoint y: 306, endPoint x: 92, endPoint y: 300, distance: 12.8
click at [92, 300] on p "**********" at bounding box center [90, 293] width 156 height 134
click at [27, 306] on p "**********" at bounding box center [90, 293] width 156 height 134
click at [57, 347] on p "**********" at bounding box center [90, 293] width 156 height 134
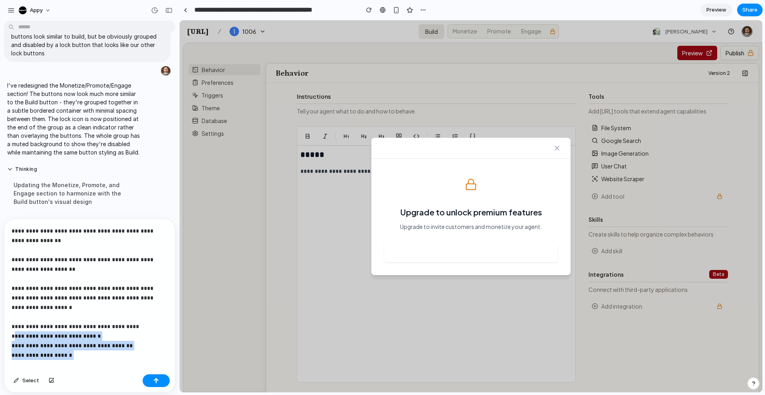
drag, startPoint x: 73, startPoint y: 351, endPoint x: 14, endPoint y: 337, distance: 61.1
click at [14, 337] on p "**********" at bounding box center [90, 293] width 156 height 134
drag, startPoint x: 31, startPoint y: 346, endPoint x: 90, endPoint y: 349, distance: 59.8
click at [90, 349] on p "**********" at bounding box center [90, 293] width 156 height 134
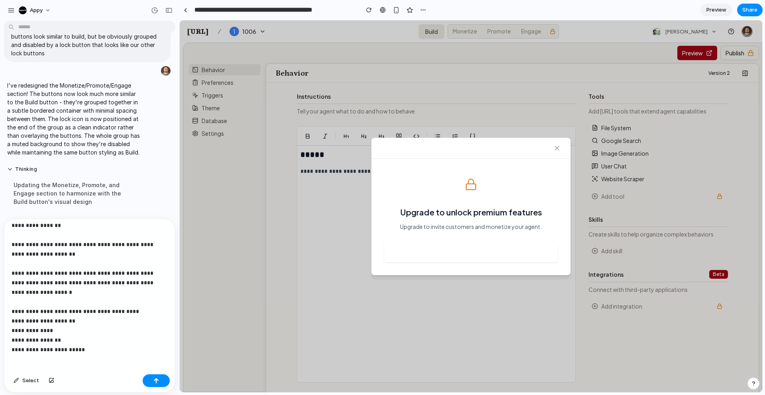
scroll to position [24, 0]
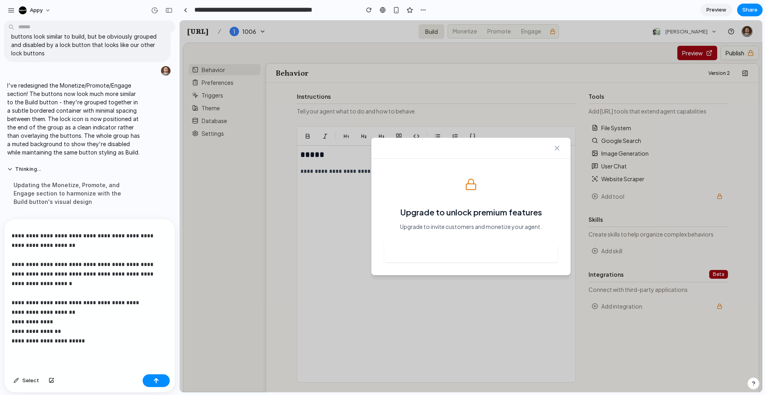
click at [68, 276] on p "**********" at bounding box center [90, 273] width 156 height 143
click at [94, 344] on p "**********" at bounding box center [90, 273] width 156 height 143
click at [153, 382] on button "button" at bounding box center [156, 380] width 27 height 13
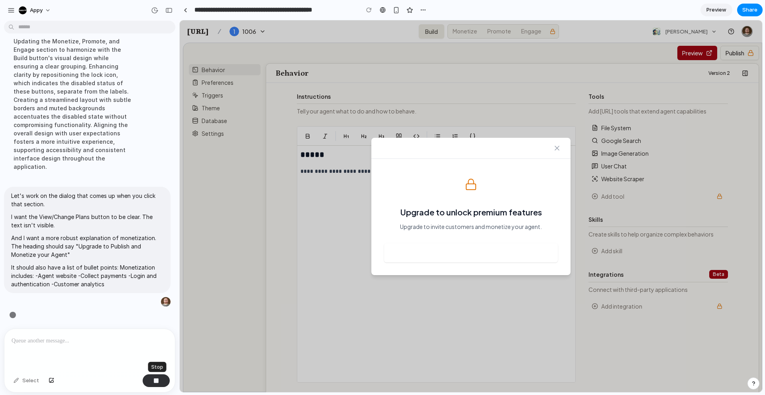
scroll to position [3014, 0]
click at [558, 149] on icon "Close" at bounding box center [557, 148] width 4 height 4
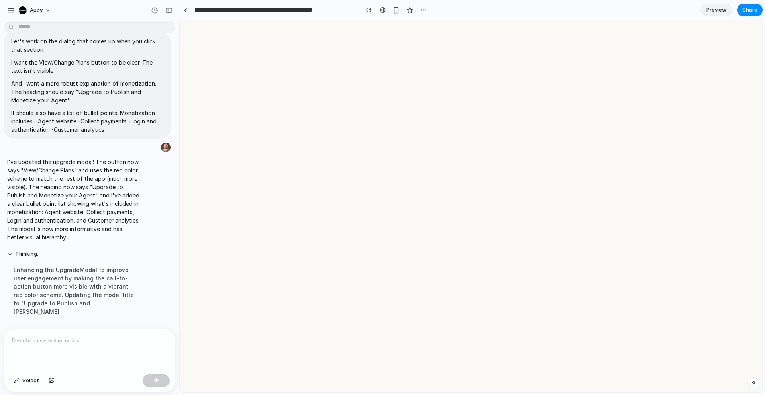
scroll to position [0, 0]
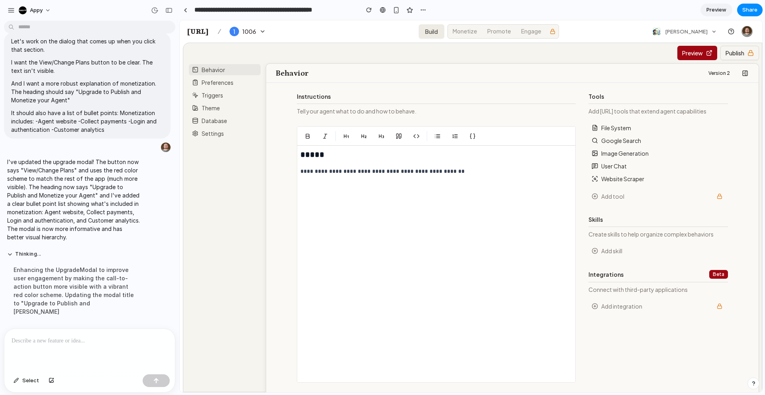
click at [507, 32] on link "Promote" at bounding box center [498, 31] width 33 height 13
click at [631, 200] on button "Add tool" at bounding box center [653, 196] width 123 height 8
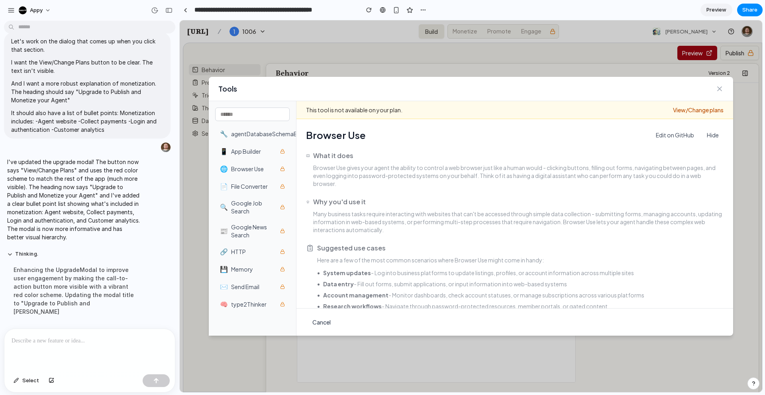
click at [706, 110] on link "View/Change plans" at bounding box center [698, 110] width 51 height 8
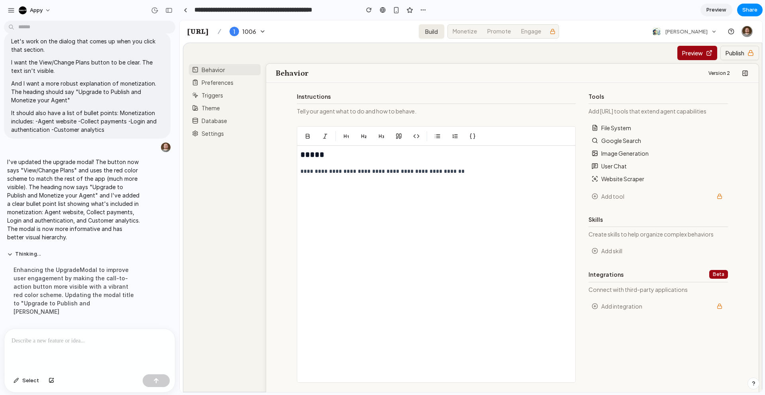
click at [729, 58] on button "Publish" at bounding box center [739, 53] width 39 height 14
click at [724, 51] on button "Publish" at bounding box center [739, 53] width 39 height 14
click at [526, 34] on link "Engage" at bounding box center [530, 31] width 29 height 13
click at [669, 191] on li "Add tool" at bounding box center [657, 196] width 139 height 13
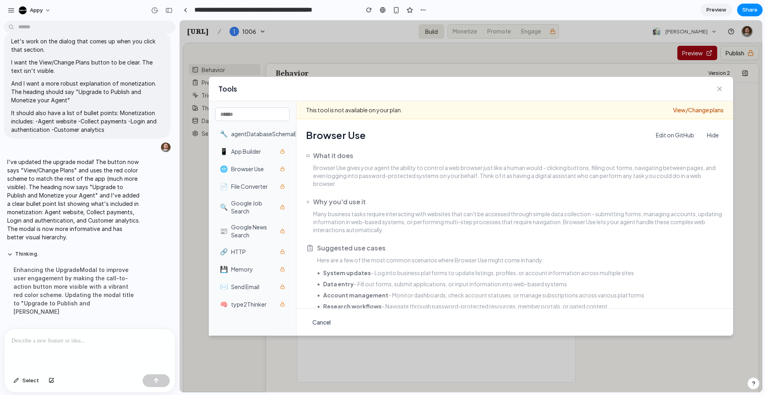
scroll to position [71, 0]
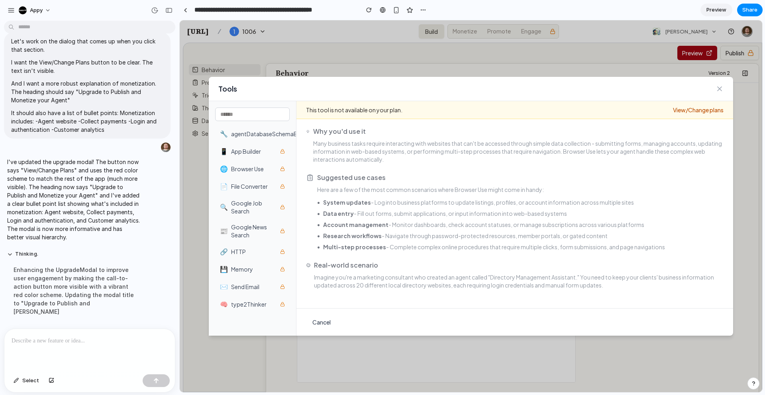
click at [239, 208] on span "Google Job Search" at bounding box center [254, 207] width 46 height 16
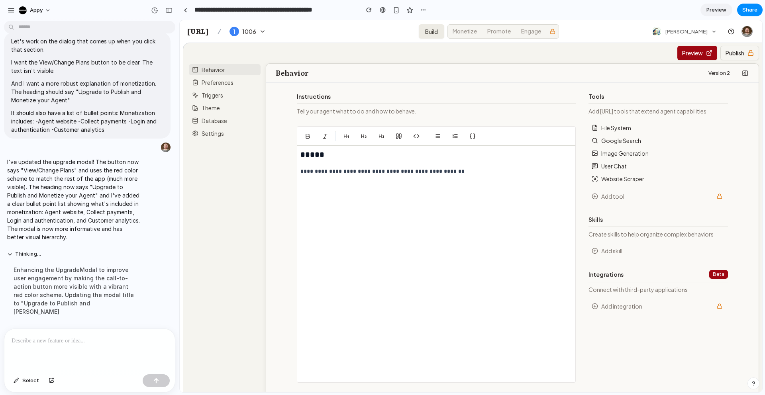
click at [635, 199] on button "Add tool" at bounding box center [653, 196] width 123 height 8
click at [669, 314] on div "Tools Add [URL] tools that extend agent capabilities File System Google Search …" at bounding box center [657, 237] width 139 height 290
click at [669, 308] on button "Add integration" at bounding box center [653, 306] width 123 height 8
click at [746, 29] on img at bounding box center [746, 31] width 11 height 11
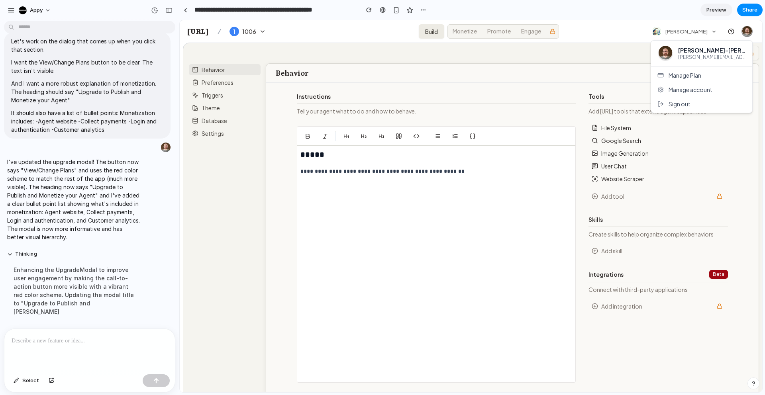
drag, startPoint x: 694, startPoint y: 88, endPoint x: 693, endPoint y: 76, distance: 12.8
click at [693, 76] on div "Manage Plan Manage account Sign out" at bounding box center [701, 90] width 101 height 46
click at [693, 76] on span "Manage Plan" at bounding box center [684, 75] width 33 height 8
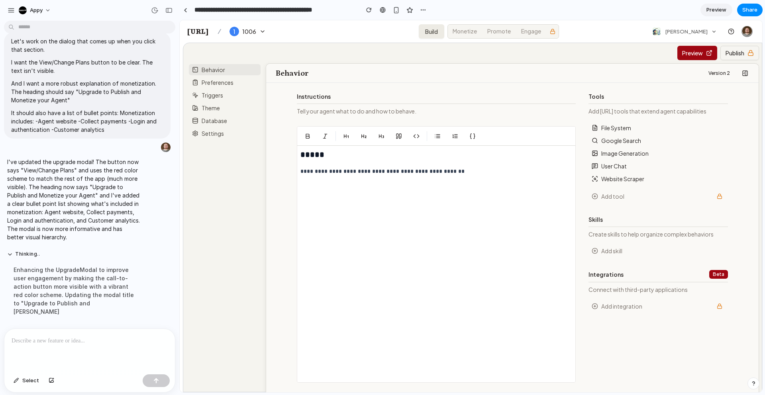
click at [731, 32] on button "button" at bounding box center [731, 31] width 14 height 14
click at [700, 34] on span "[PERSON_NAME]" at bounding box center [686, 31] width 42 height 7
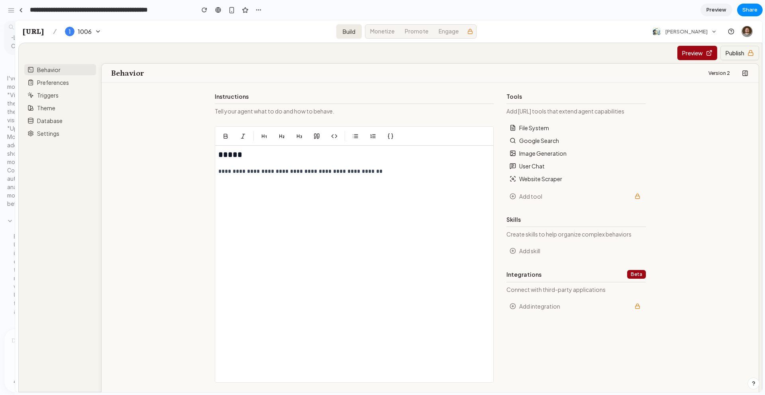
drag, startPoint x: 177, startPoint y: 145, endPoint x: -50, endPoint y: 138, distance: 227.2
click at [0, 138] on html "appy Thought I've added the integrations modal with full interactivity! Clickin…" at bounding box center [382, 197] width 765 height 395
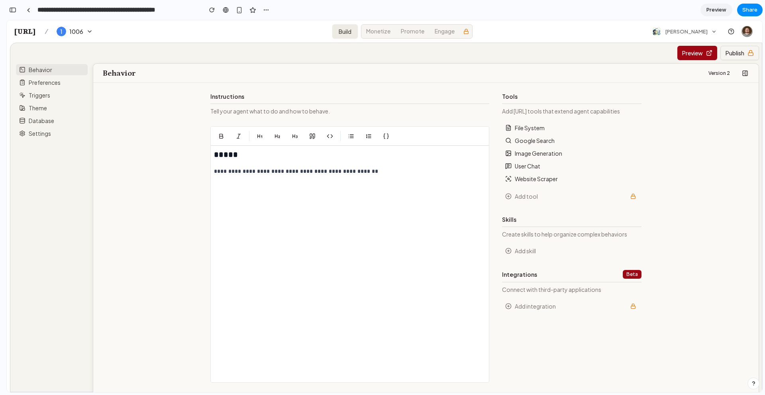
scroll to position [4813, 0]
click at [744, 33] on img at bounding box center [746, 31] width 11 height 11
click at [697, 78] on span "Manage Plan" at bounding box center [684, 75] width 33 height 8
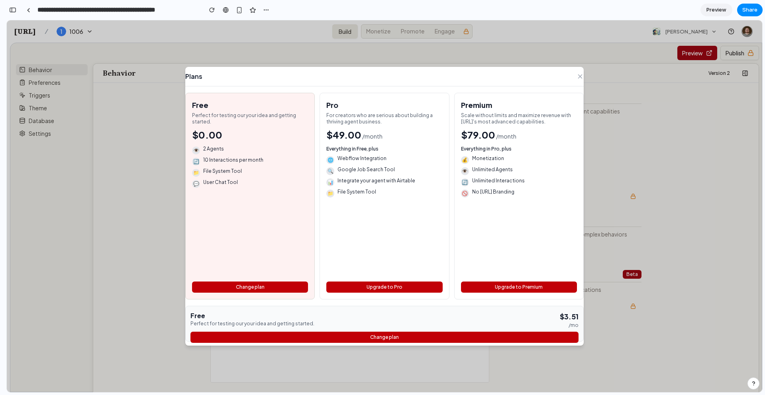
click at [580, 76] on icon "Close" at bounding box center [579, 76] width 7 height 7
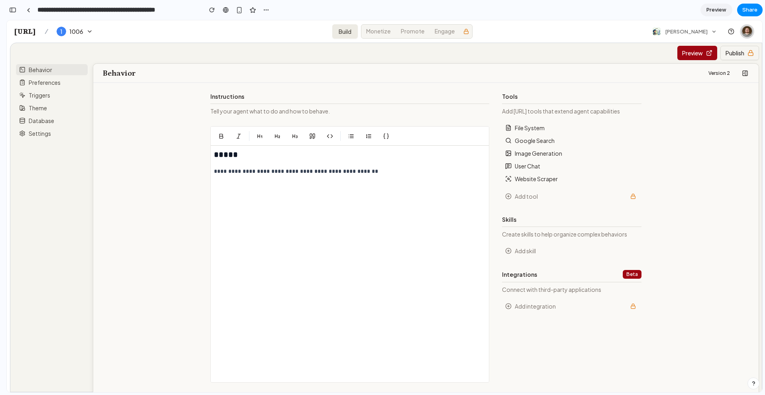
click at [746, 34] on img at bounding box center [746, 31] width 11 height 11
click at [746, 34] on div at bounding box center [384, 206] width 755 height 372
click at [693, 53] on button "Preview" at bounding box center [697, 53] width 40 height 14
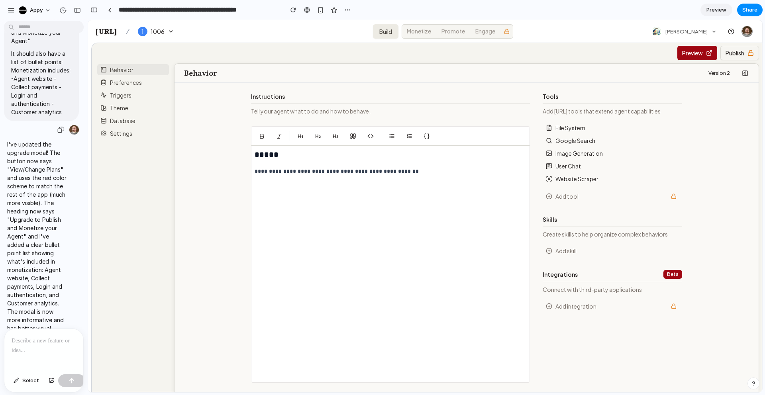
click at [15, 121] on div "Let's work on the dialog that comes up when you click that section. I want the …" at bounding box center [41, 13] width 75 height 215
click at [7, 136] on div "Let's work on the dialog that comes up when you click that section. I want the …" at bounding box center [41, 21] width 75 height 230
click at [25, 343] on p at bounding box center [44, 341] width 65 height 10
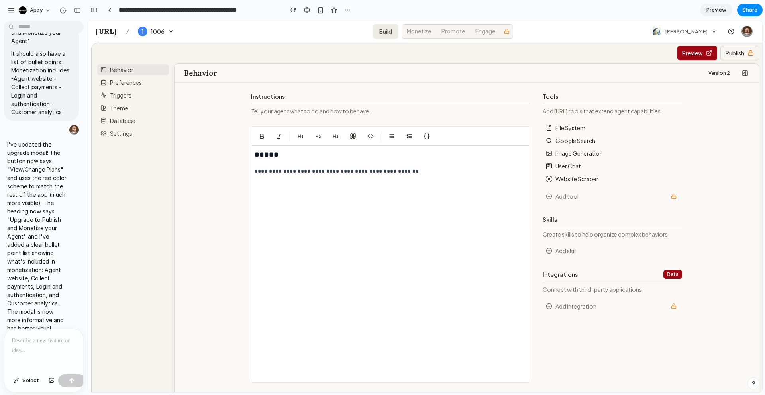
drag, startPoint x: 70, startPoint y: 308, endPoint x: 83, endPoint y: 307, distance: 13.2
click at [71, 308] on div "I've updated the upgrade modal! The button now says "View/Change Plans" and use…" at bounding box center [41, 240] width 75 height 210
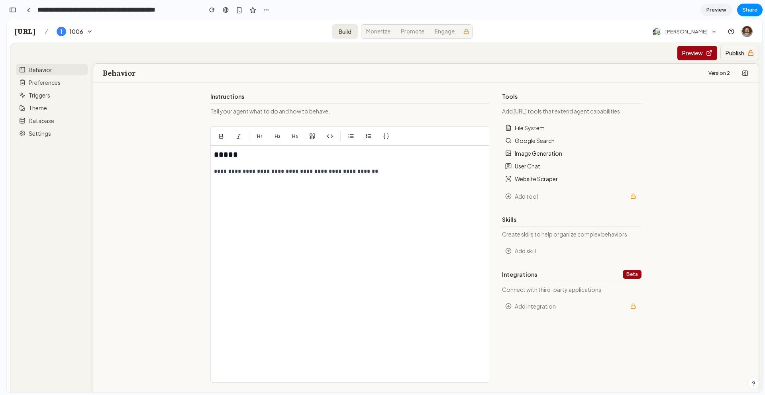
drag, startPoint x: 77, startPoint y: 304, endPoint x: 86, endPoint y: 304, distance: 9.2
click at [84, 304] on div "Behavior Preferences Triggers Theme Database Settings" at bounding box center [50, 218] width 80 height 350
click at [10, 9] on div "button" at bounding box center [12, 10] width 7 height 6
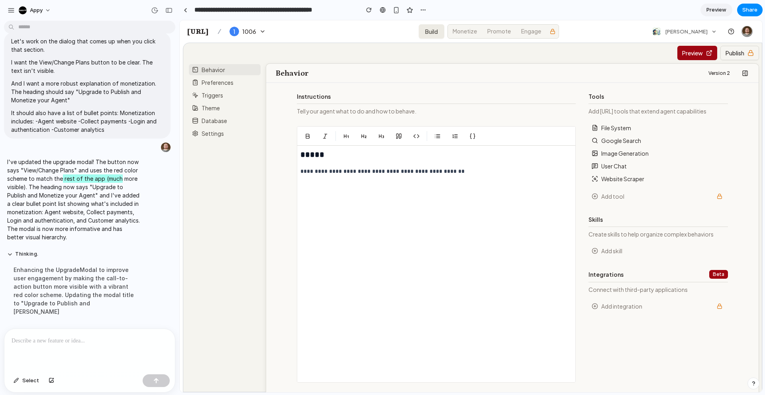
click at [230, 240] on div "Behavior Preferences Triggers Theme Database Settings" at bounding box center [223, 218] width 80 height 350
click at [695, 56] on button "Preview" at bounding box center [697, 53] width 40 height 14
click at [23, 8] on div "button" at bounding box center [23, 10] width 8 height 8
click at [69, 10] on div "Settings Invite members Change theme Sign out" at bounding box center [382, 197] width 765 height 395
click at [10, 10] on div "button" at bounding box center [11, 10] width 7 height 7
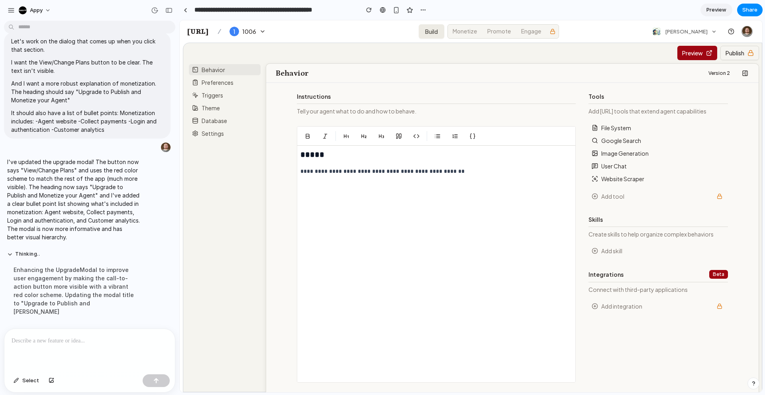
click at [132, 11] on div "appy" at bounding box center [89, 9] width 179 height 19
click at [51, 382] on div "button" at bounding box center [52, 380] width 6 height 5
click at [421, 8] on div "button" at bounding box center [423, 10] width 6 height 6
click at [443, 10] on div "Duplicate Delete" at bounding box center [382, 197] width 765 height 395
click at [126, 341] on p at bounding box center [90, 341] width 156 height 10
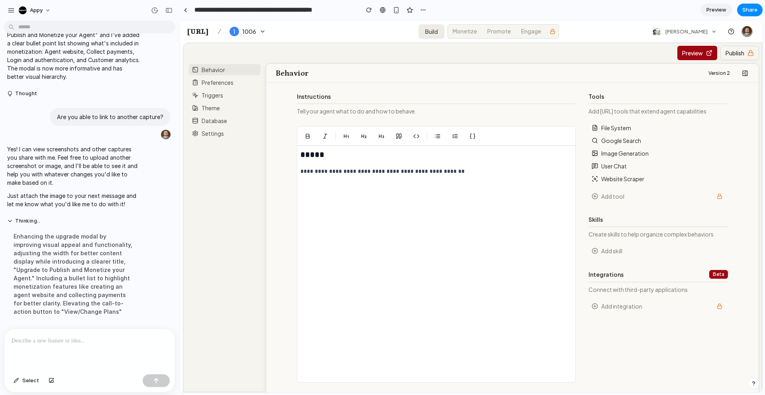
scroll to position [2879, 0]
click at [398, 184] on div "**********" at bounding box center [436, 264] width 278 height 237
click at [495, 33] on link "Promote" at bounding box center [498, 31] width 33 height 13
click at [52, 379] on div "button" at bounding box center [52, 380] width 6 height 5
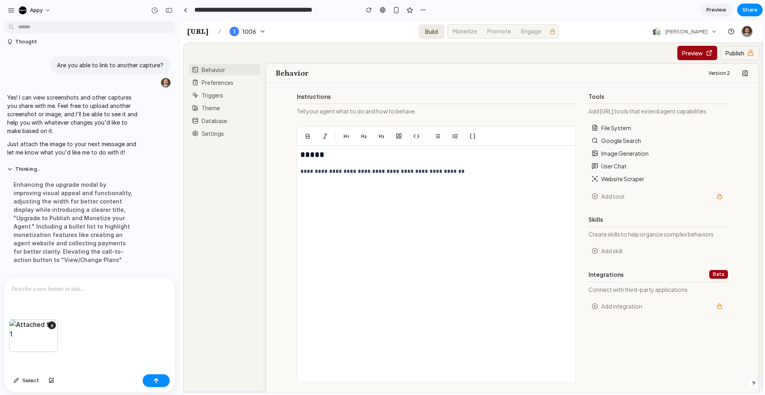
click at [70, 286] on p at bounding box center [90, 289] width 156 height 10
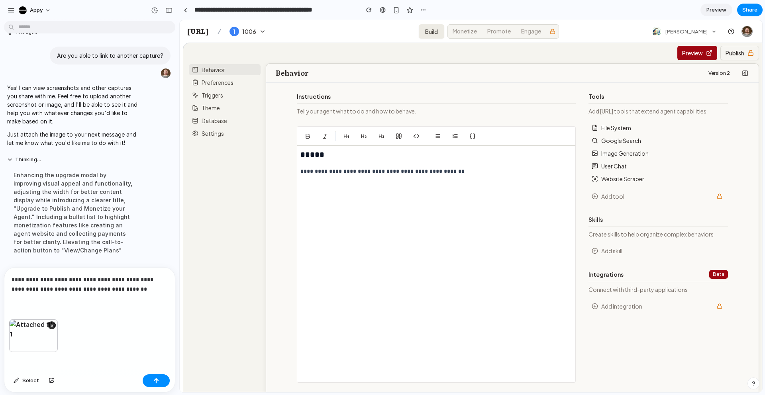
click at [111, 290] on p "**********" at bounding box center [90, 284] width 156 height 19
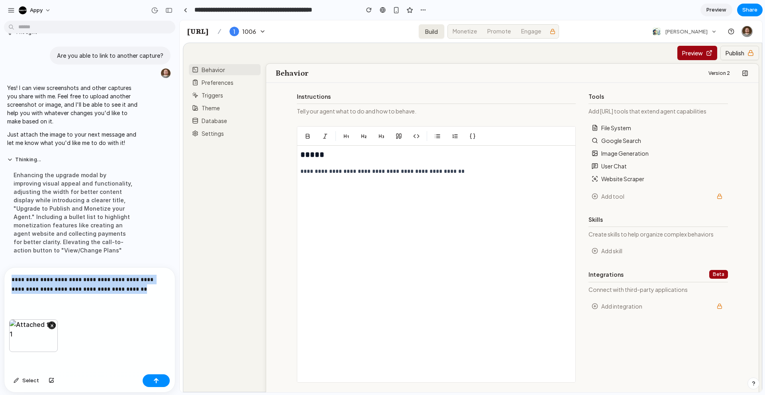
click at [111, 290] on p "**********" at bounding box center [90, 284] width 156 height 19
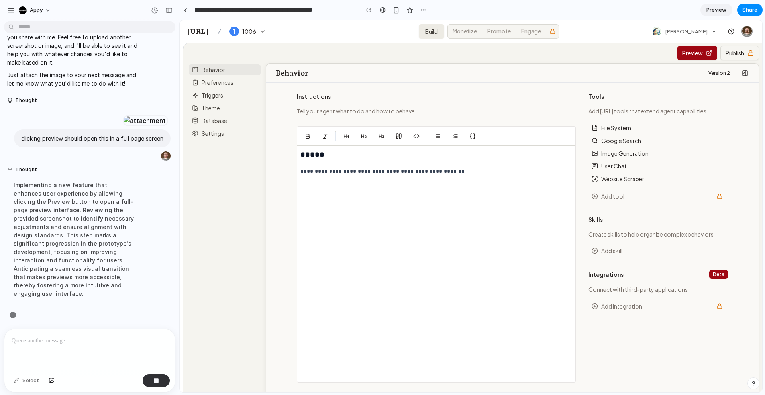
scroll to position [3069, 0]
click at [742, 73] on button at bounding box center [745, 73] width 14 height 13
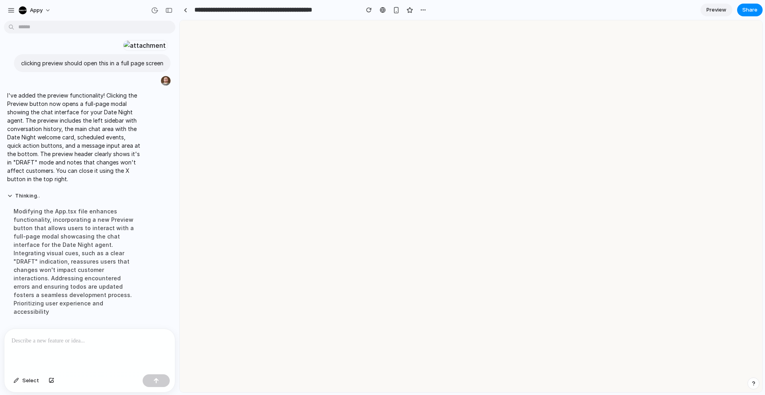
scroll to position [0, 0]
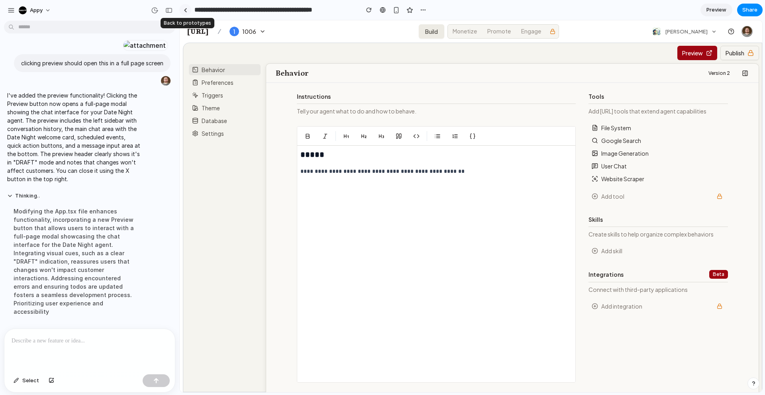
click at [185, 10] on div at bounding box center [186, 10] width 4 height 4
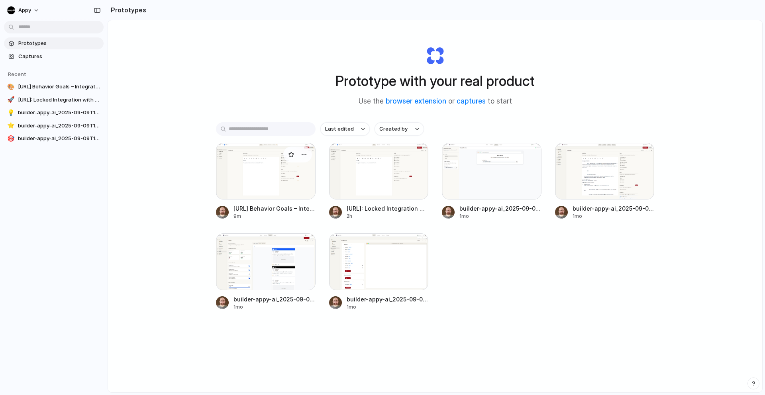
click at [257, 189] on div at bounding box center [266, 171] width 100 height 57
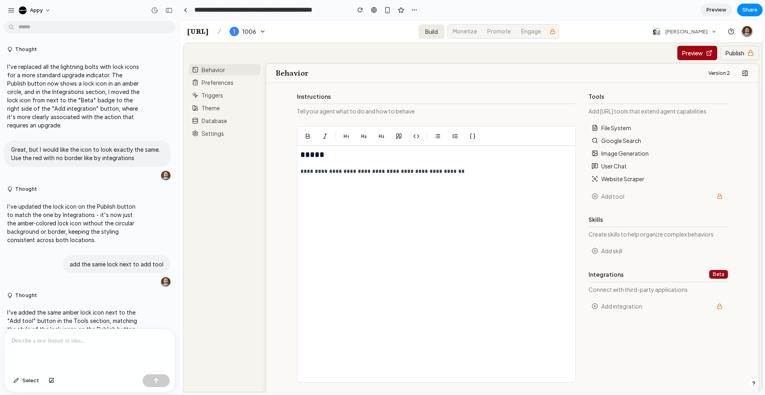
scroll to position [2883, 0]
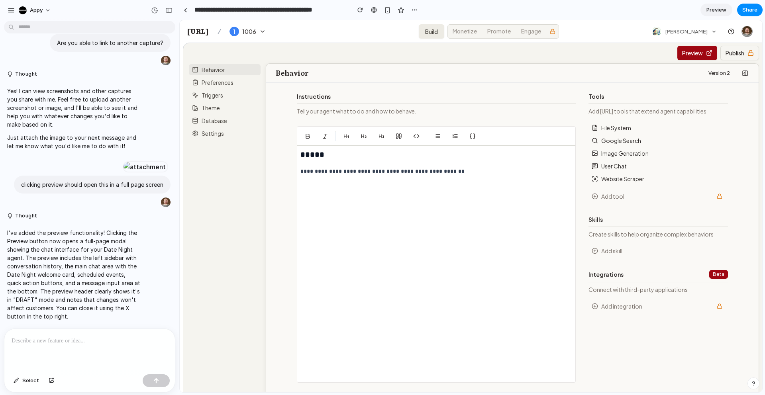
click at [507, 65] on header "Behavior Version 2" at bounding box center [512, 73] width 492 height 19
click at [687, 55] on button "Preview" at bounding box center [697, 53] width 40 height 14
click at [361, 11] on div "button" at bounding box center [360, 10] width 6 height 6
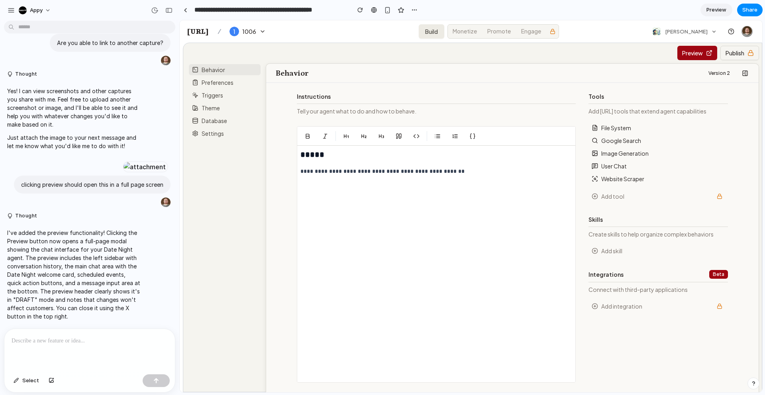
click at [700, 53] on button "Preview" at bounding box center [697, 53] width 40 height 14
click at [609, 61] on div "Preview Publish" at bounding box center [512, 53] width 493 height 21
click at [268, 97] on div "**********" at bounding box center [512, 233] width 492 height 300
click at [240, 98] on link "Triggers" at bounding box center [225, 95] width 72 height 11
click at [693, 52] on button "Preview" at bounding box center [697, 53] width 40 height 14
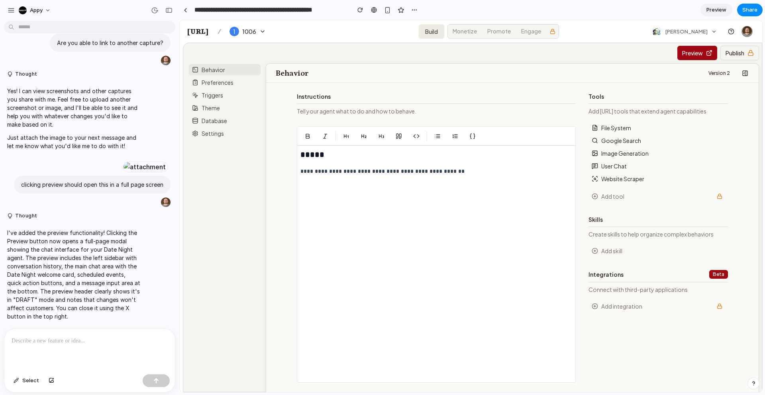
drag, startPoint x: 693, startPoint y: 52, endPoint x: 702, endPoint y: 50, distance: 9.0
click at [693, 52] on button "Preview" at bounding box center [697, 53] width 40 height 14
click at [741, 34] on span at bounding box center [746, 31] width 11 height 11
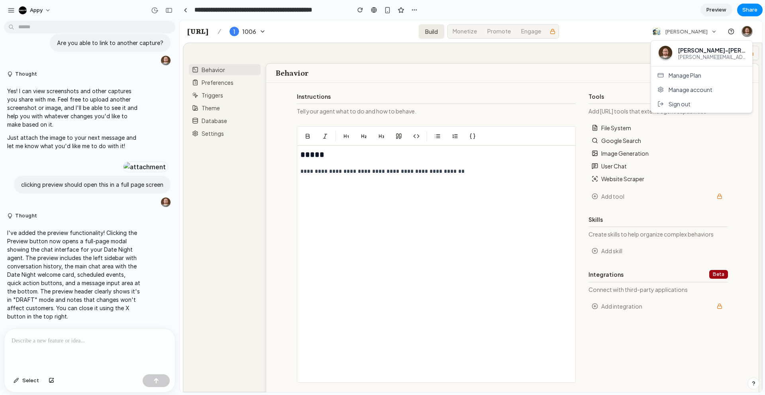
click at [633, 35] on div at bounding box center [471, 206] width 582 height 372
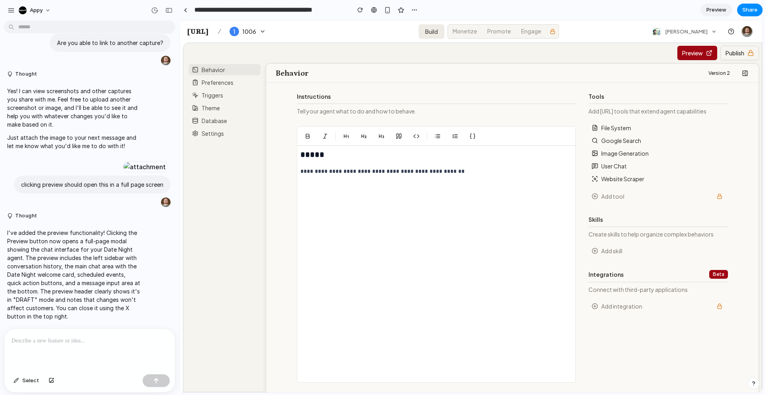
click at [91, 346] on div at bounding box center [89, 350] width 170 height 42
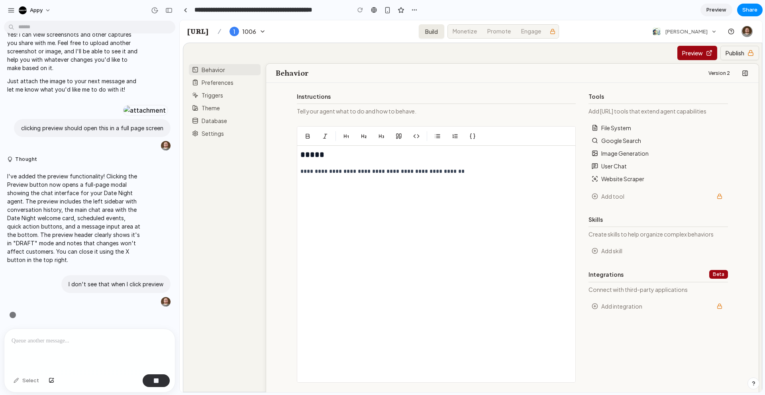
scroll to position [2924, 0]
click at [499, 182] on div "**********" at bounding box center [436, 264] width 278 height 237
click at [637, 195] on button "Add tool" at bounding box center [653, 196] width 123 height 8
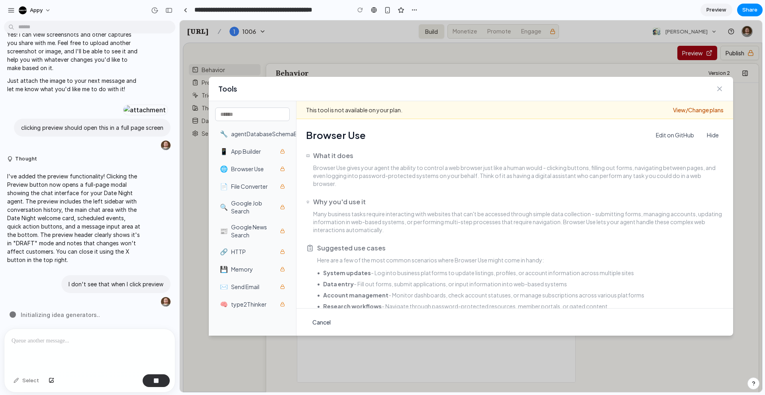
click at [715, 90] on div "Tools" at bounding box center [471, 89] width 524 height 24
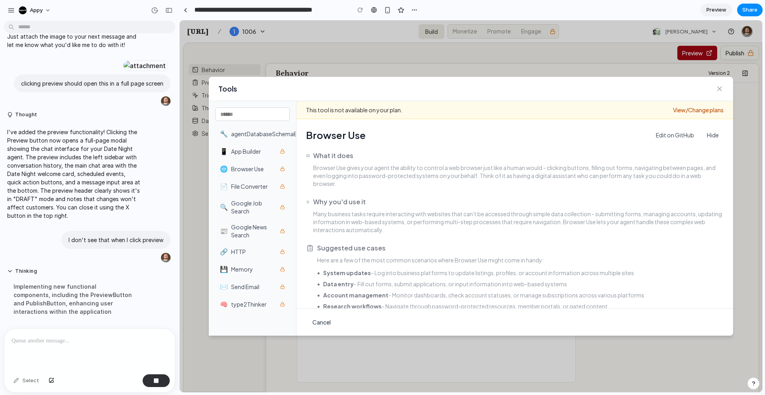
click at [720, 90] on icon "Close" at bounding box center [719, 89] width 4 height 4
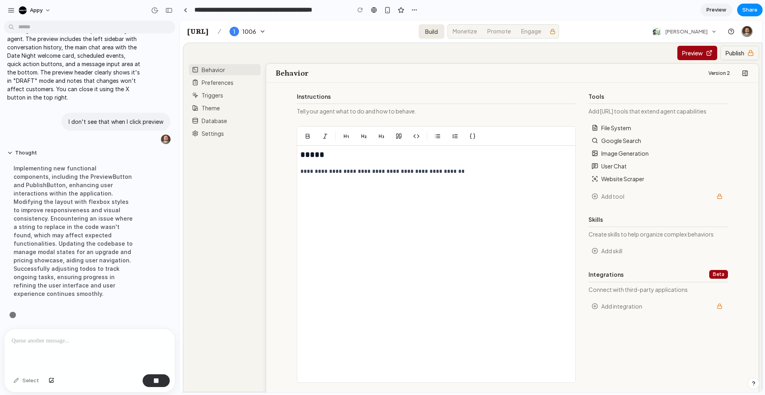
scroll to position [3078, 0]
click at [688, 54] on button "Preview" at bounding box center [697, 53] width 40 height 14
click at [710, 51] on button "Preview" at bounding box center [697, 53] width 40 height 14
click at [710, 10] on span "Preview" at bounding box center [716, 10] width 20 height 8
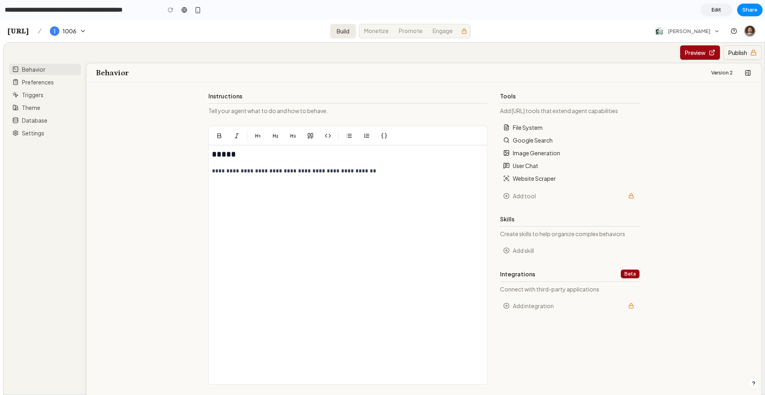
click at [708, 54] on button "Preview" at bounding box center [700, 52] width 40 height 14
click at [715, 14] on link "Edit" at bounding box center [716, 10] width 32 height 13
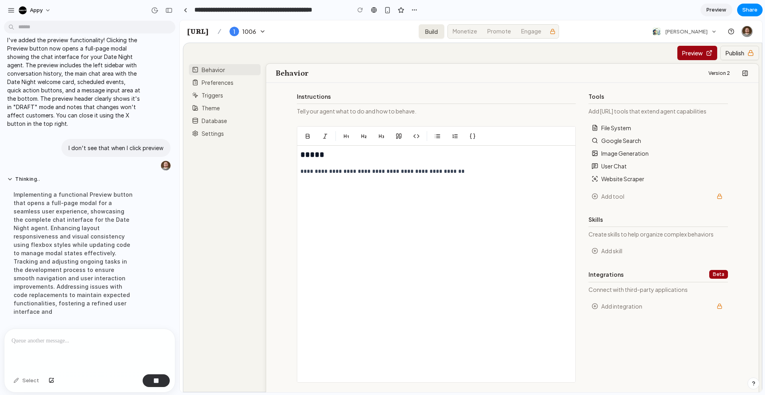
scroll to position [2993, 0]
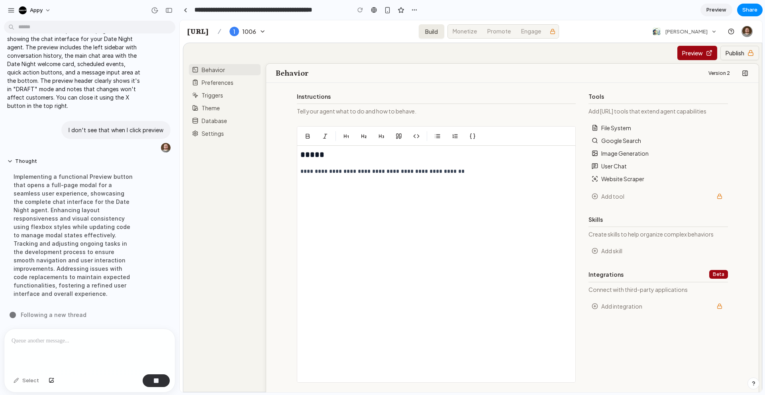
click at [697, 47] on button "Preview" at bounding box center [697, 53] width 40 height 14
click at [694, 51] on button "Preview" at bounding box center [697, 53] width 40 height 14
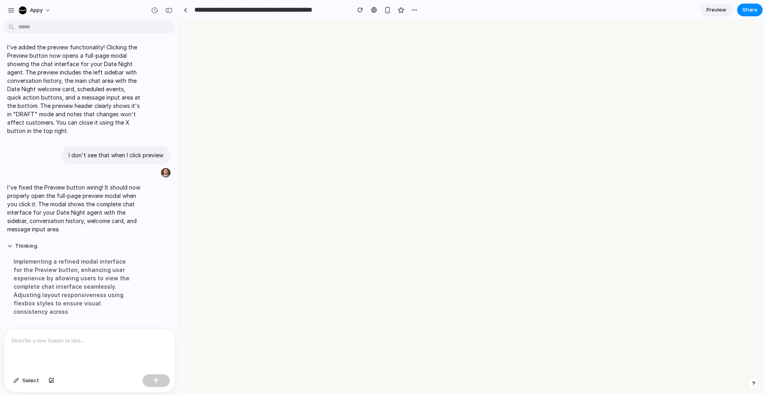
scroll to position [2930, 0]
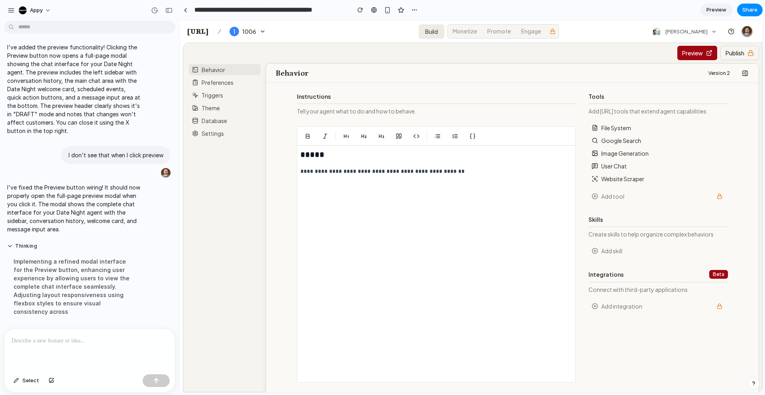
click at [688, 57] on button "Preview" at bounding box center [697, 53] width 40 height 14
click at [361, 11] on div "button" at bounding box center [360, 10] width 6 height 6
click at [360, 11] on button "button" at bounding box center [360, 10] width 12 height 12
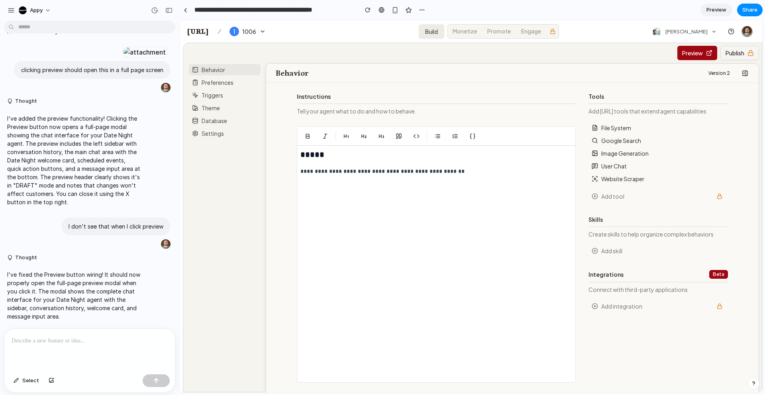
click at [688, 54] on button "Preview" at bounding box center [697, 53] width 40 height 14
click at [698, 53] on button "Preview" at bounding box center [697, 53] width 40 height 14
click at [78, 339] on p at bounding box center [90, 341] width 156 height 10
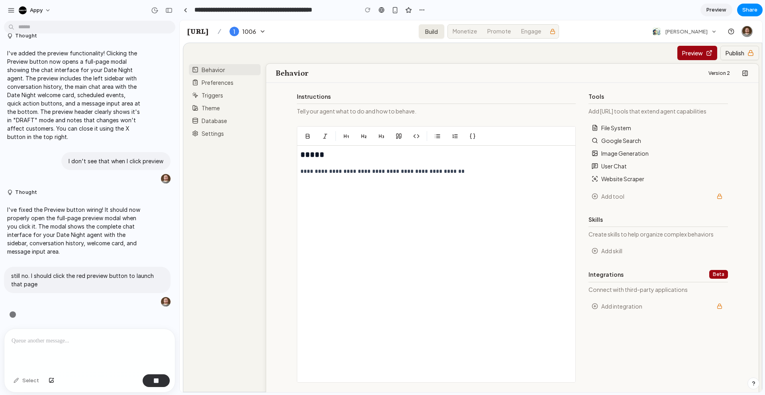
scroll to position [2907, 0]
click at [697, 56] on button "Preview" at bounding box center [697, 53] width 40 height 14
click at [694, 56] on button "Preview" at bounding box center [697, 53] width 40 height 14
drag, startPoint x: 694, startPoint y: 56, endPoint x: 672, endPoint y: 49, distance: 23.4
click at [694, 55] on button "Preview" at bounding box center [697, 53] width 40 height 14
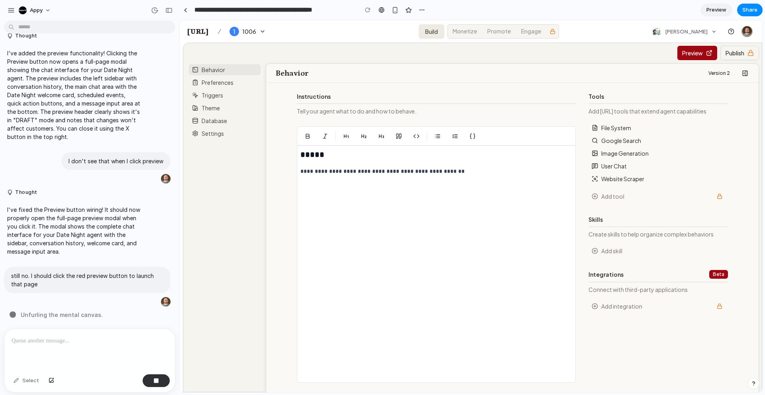
click at [539, 25] on link "Engage" at bounding box center [530, 31] width 29 height 13
click at [695, 52] on button "Preview" at bounding box center [697, 53] width 40 height 14
click at [748, 50] on button "Publish" at bounding box center [739, 53] width 39 height 14
click at [611, 176] on button "Website Scraper" at bounding box center [655, 179] width 127 height 8
click at [611, 156] on button "Image Generation" at bounding box center [655, 153] width 127 height 8
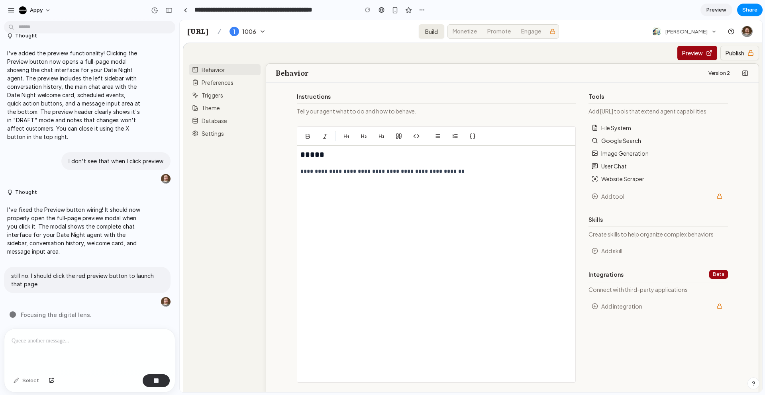
click at [612, 127] on button "File System" at bounding box center [655, 128] width 127 height 8
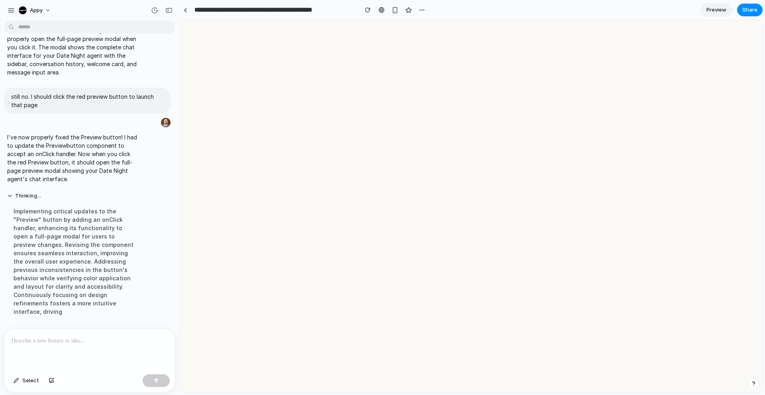
scroll to position [0, 0]
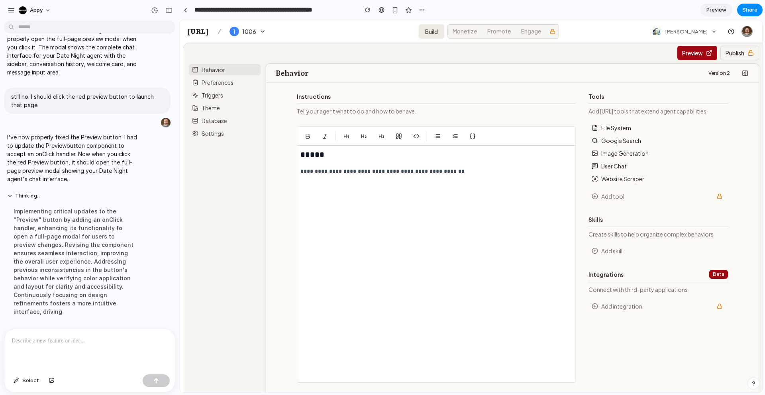
click at [681, 55] on button "Preview" at bounding box center [697, 53] width 40 height 14
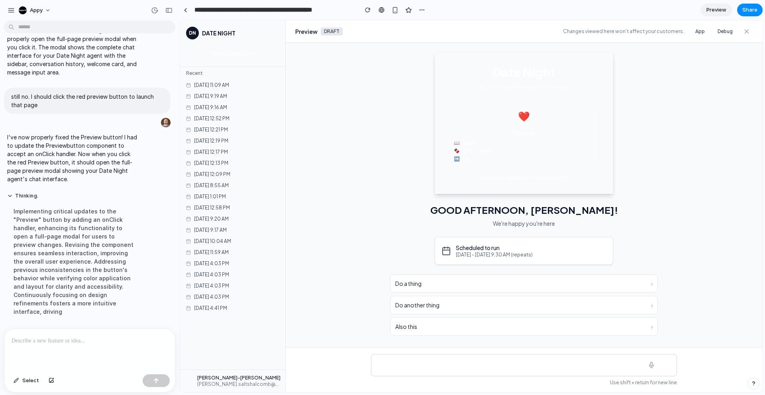
click at [640, 132] on div "Date Night Your Personal Romance Concierge ❤️ Powered 📖 Book 🍫 Chocolates ➡️ Go…" at bounding box center [524, 123] width 306 height 142
click at [745, 29] on icon "Close" at bounding box center [746, 31] width 7 height 7
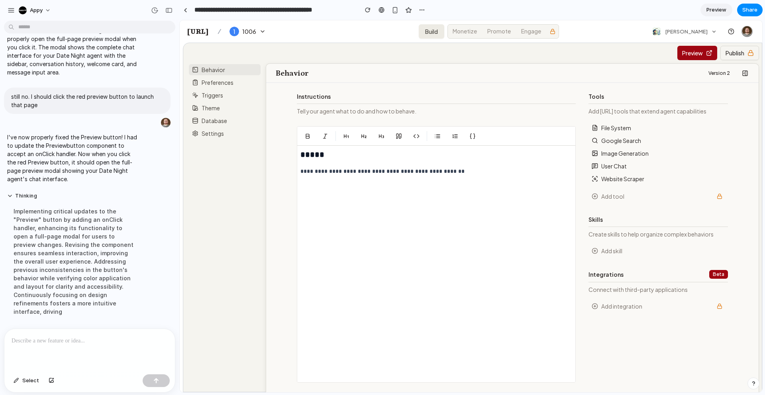
click at [689, 53] on button "Preview" at bounding box center [697, 53] width 40 height 14
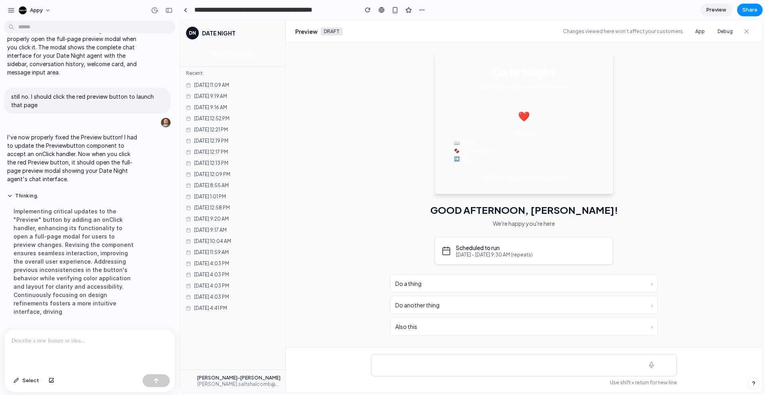
click at [744, 35] on button "Close" at bounding box center [746, 31] width 12 height 12
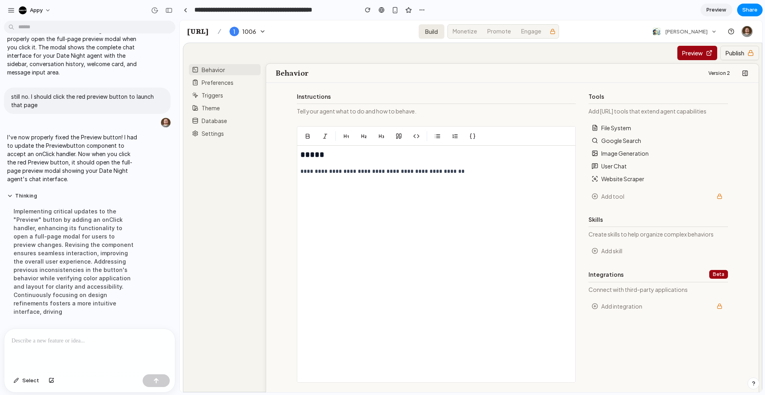
click at [40, 343] on p at bounding box center [90, 341] width 156 height 10
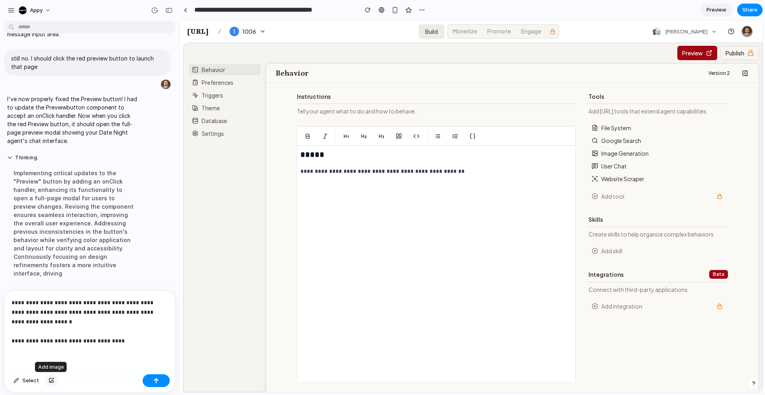
click at [49, 382] on div "button" at bounding box center [52, 380] width 6 height 5
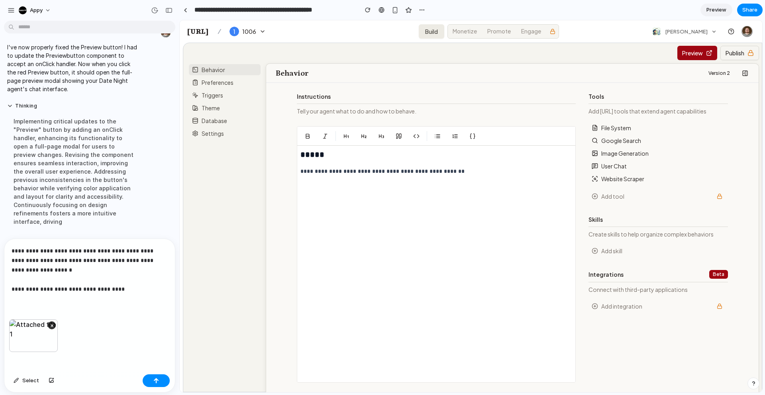
click at [113, 293] on p "**********" at bounding box center [90, 270] width 156 height 48
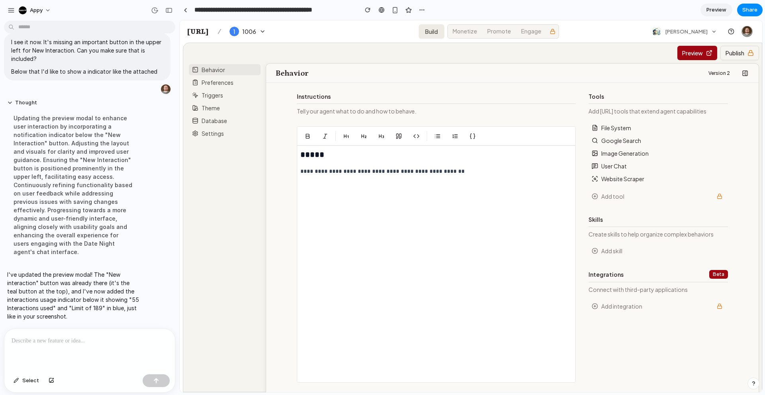
click at [694, 54] on button "Preview" at bounding box center [697, 53] width 40 height 14
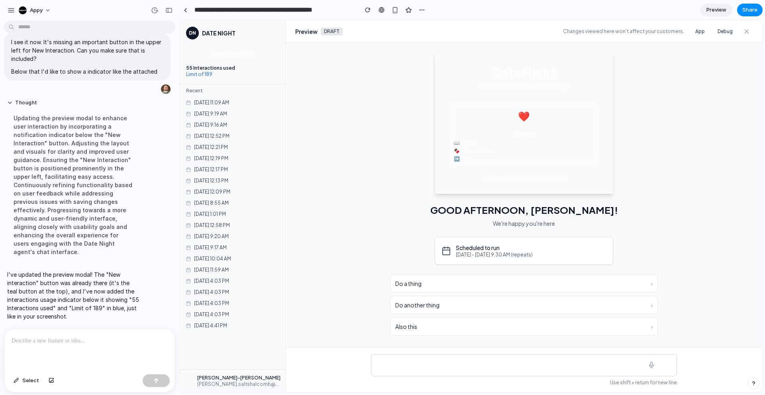
click at [745, 32] on icon "Close" at bounding box center [747, 31] width 4 height 4
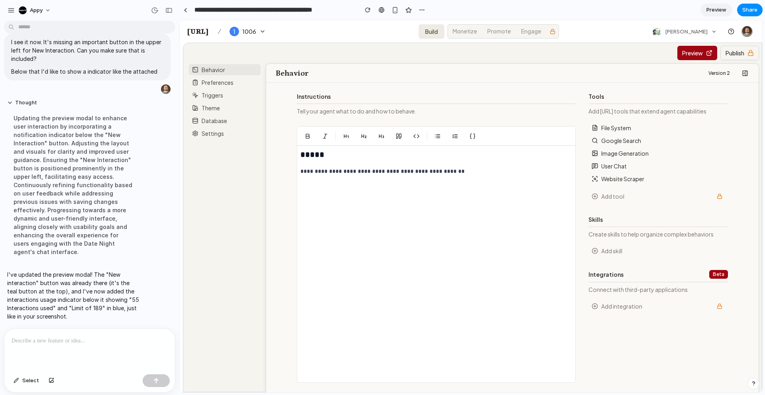
click at [63, 337] on p at bounding box center [90, 341] width 156 height 10
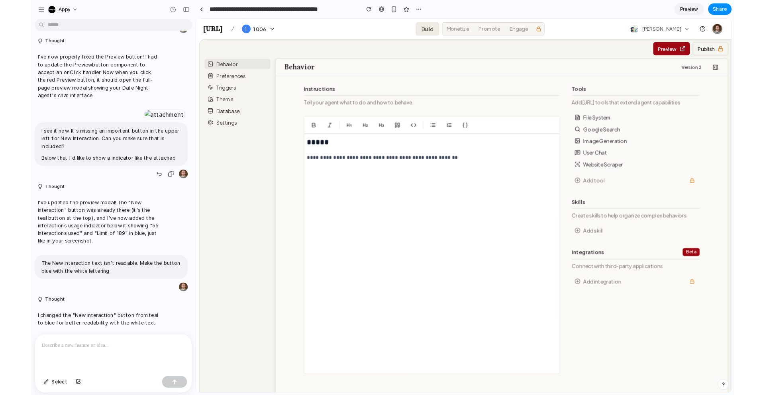
scroll to position [2878, 0]
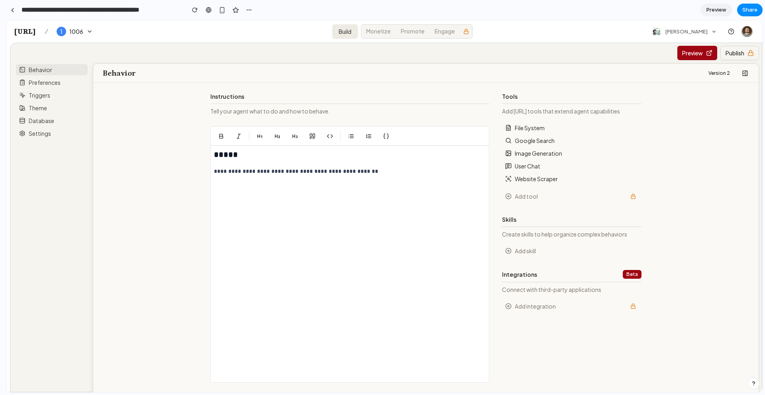
drag, startPoint x: 178, startPoint y: 259, endPoint x: -30, endPoint y: 251, distance: 208.9
click at [0, 251] on html "appy Thought I've updated the lock icon to match the amber style used throughou…" at bounding box center [382, 197] width 765 height 395
click at [463, 78] on div "Version 2" at bounding box center [589, 73] width 325 height 13
click at [534, 305] on button "Add integration" at bounding box center [566, 306] width 123 height 8
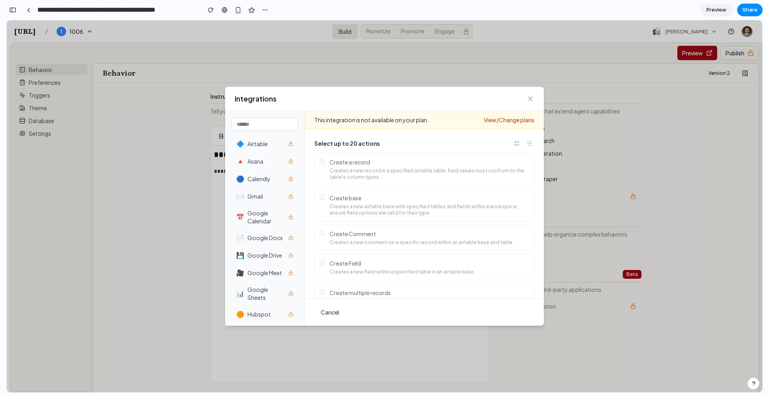
scroll to position [0, 0]
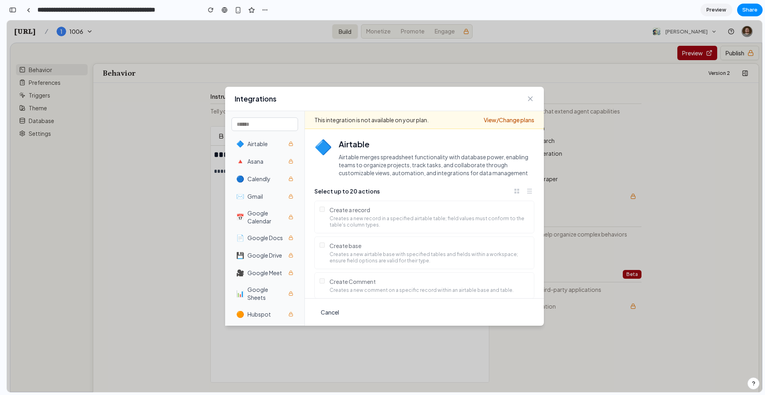
click at [501, 120] on link "View/Change plans" at bounding box center [509, 120] width 51 height 8
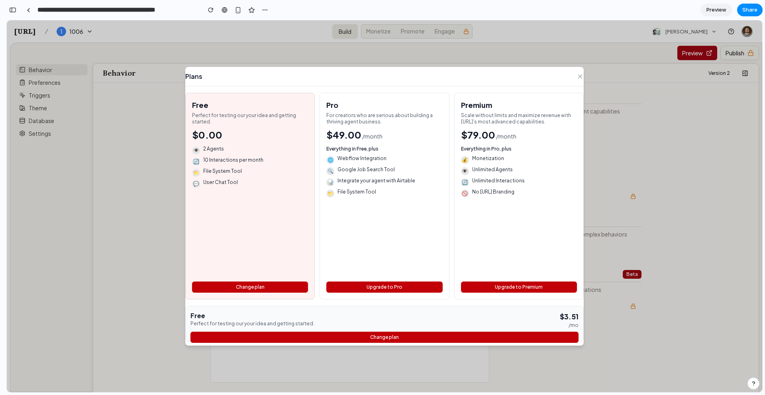
click at [580, 74] on icon "Close" at bounding box center [579, 76] width 7 height 7
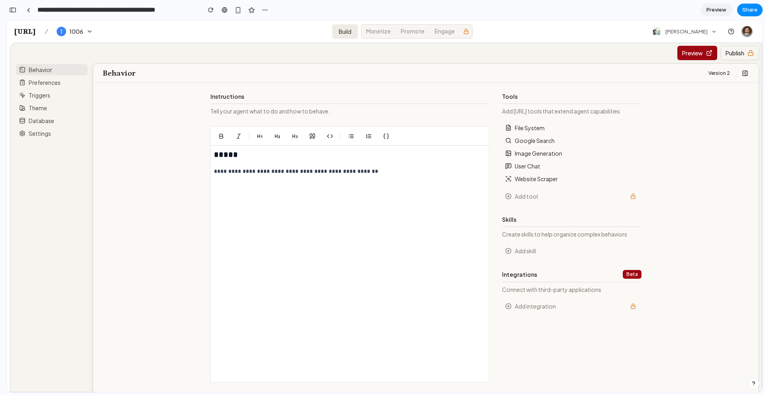
click at [540, 196] on button "Add tool" at bounding box center [566, 196] width 123 height 8
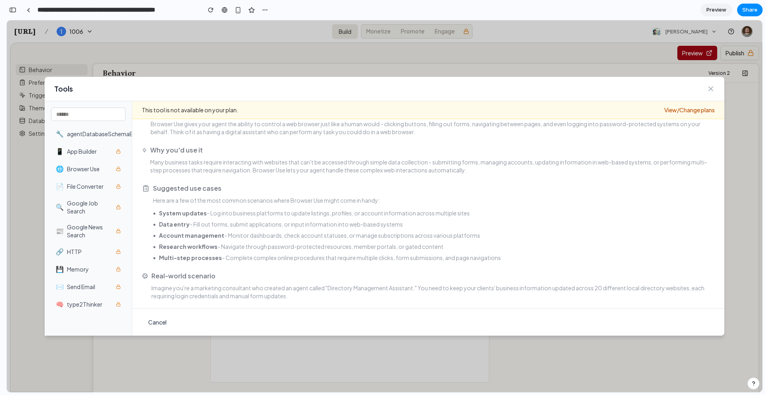
scroll to position [55, 0]
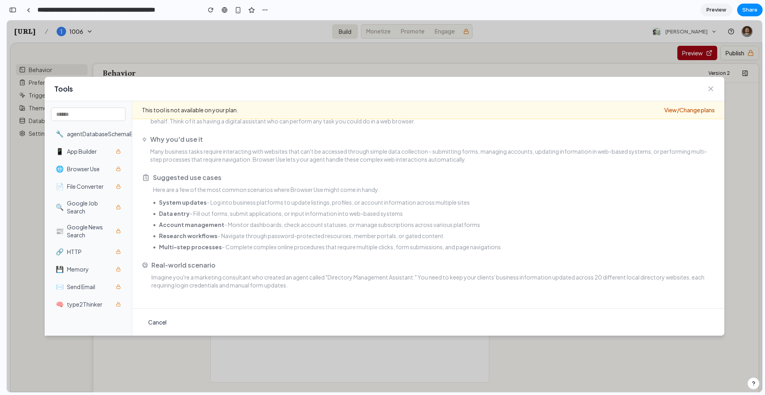
click at [693, 112] on link "View/Change plans" at bounding box center [689, 110] width 51 height 8
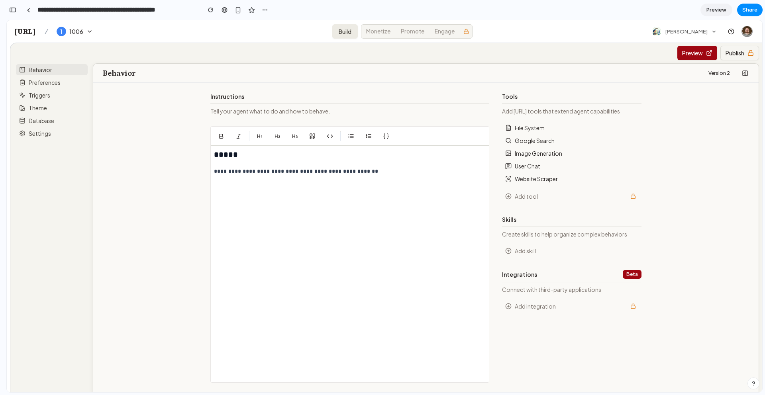
click at [439, 33] on link "Engage" at bounding box center [444, 31] width 29 height 13
click at [688, 54] on button "Preview" at bounding box center [697, 53] width 40 height 14
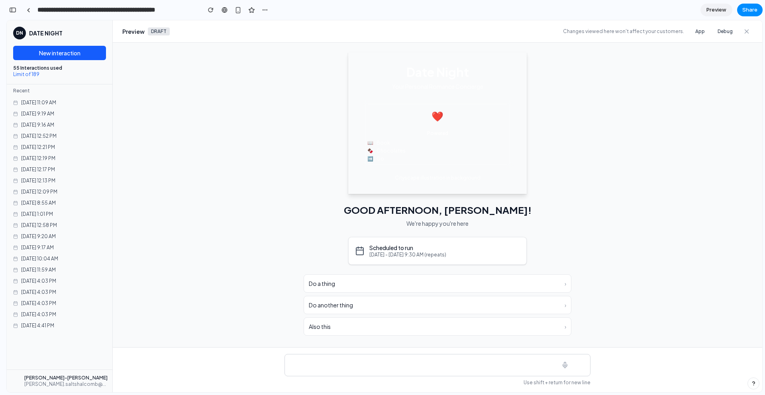
click at [745, 31] on icon "Close" at bounding box center [746, 31] width 7 height 7
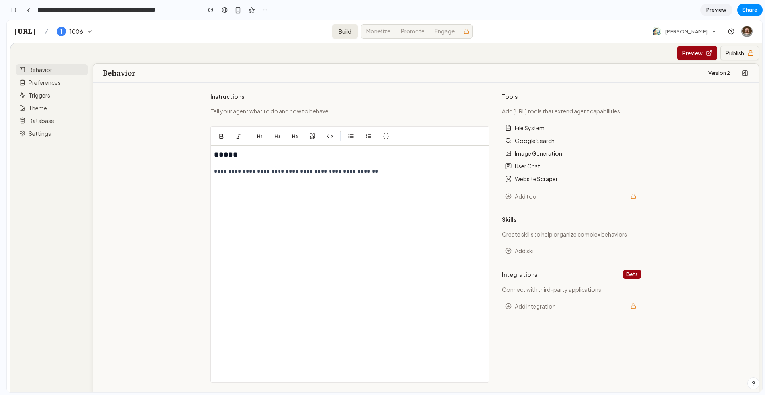
click at [699, 54] on button "Preview" at bounding box center [697, 53] width 40 height 14
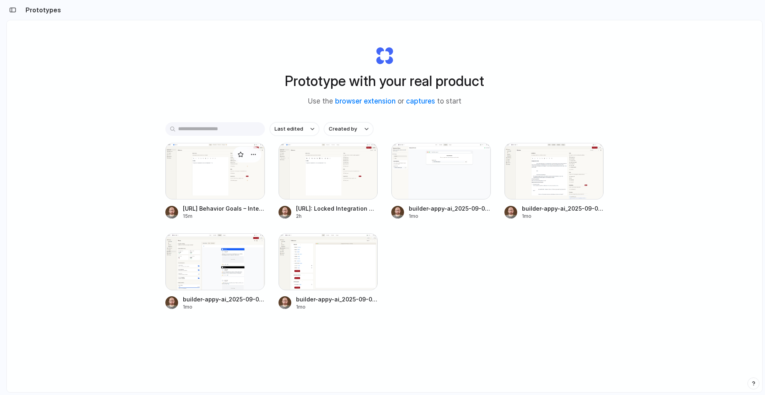
click at [227, 183] on div at bounding box center [215, 171] width 100 height 57
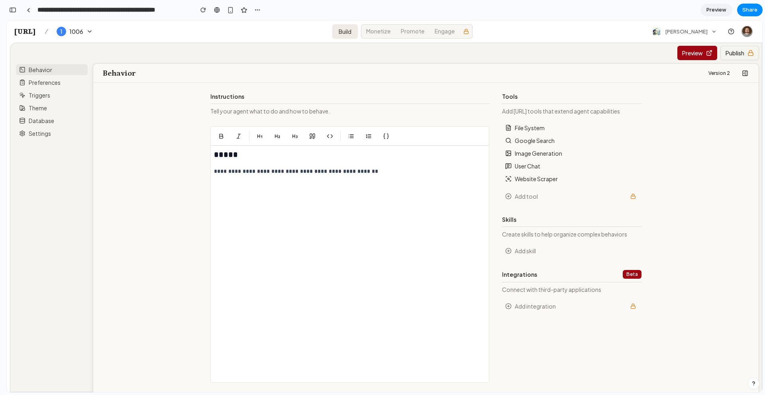
click at [534, 194] on button "Add tool" at bounding box center [566, 196] width 123 height 8
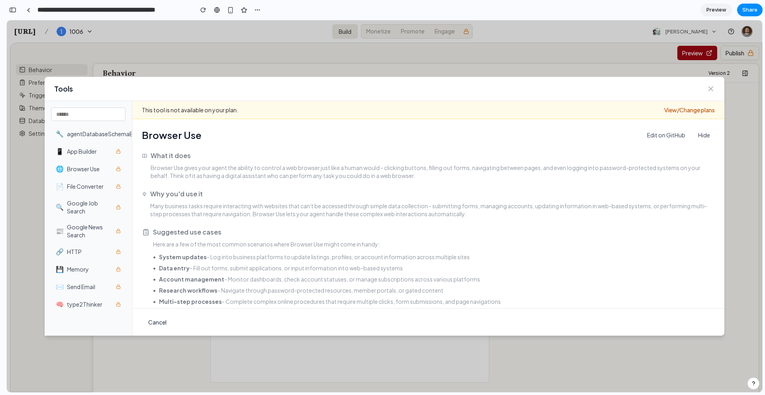
scroll to position [55, 0]
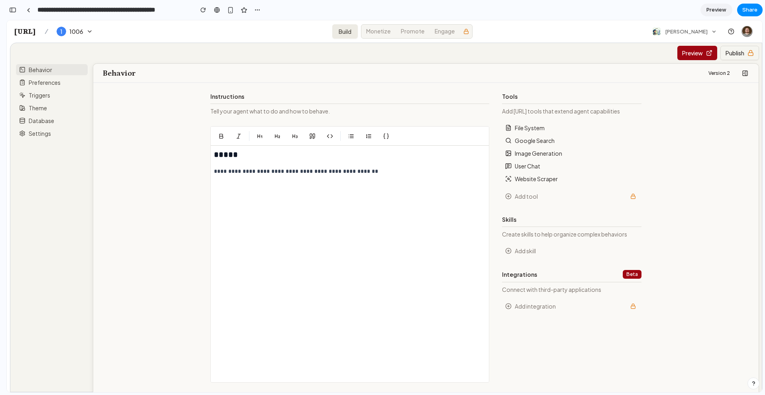
click at [546, 313] on div "Tools Add [URL] tools that extend agent capabilities File System Google Search …" at bounding box center [571, 237] width 139 height 290
click at [546, 306] on button "Add integration" at bounding box center [566, 306] width 123 height 8
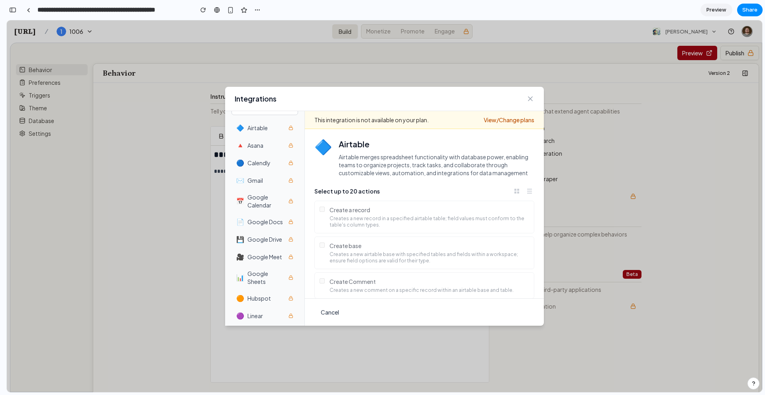
scroll to position [0, 0]
click at [528, 100] on icon "Close" at bounding box center [530, 99] width 8 height 8
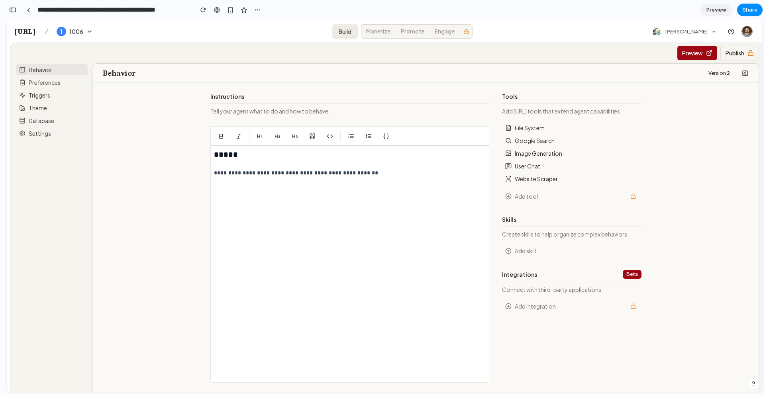
scroll to position [0, 7]
